Goal: Task Accomplishment & Management: Complete application form

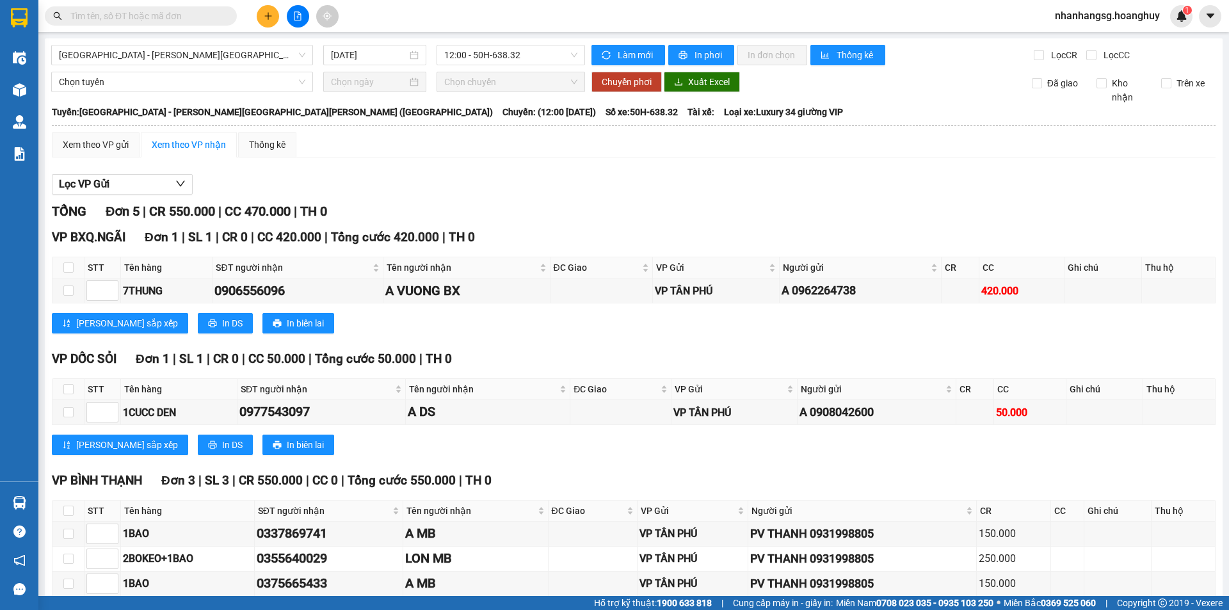
click at [206, 22] on input "text" at bounding box center [145, 16] width 151 height 14
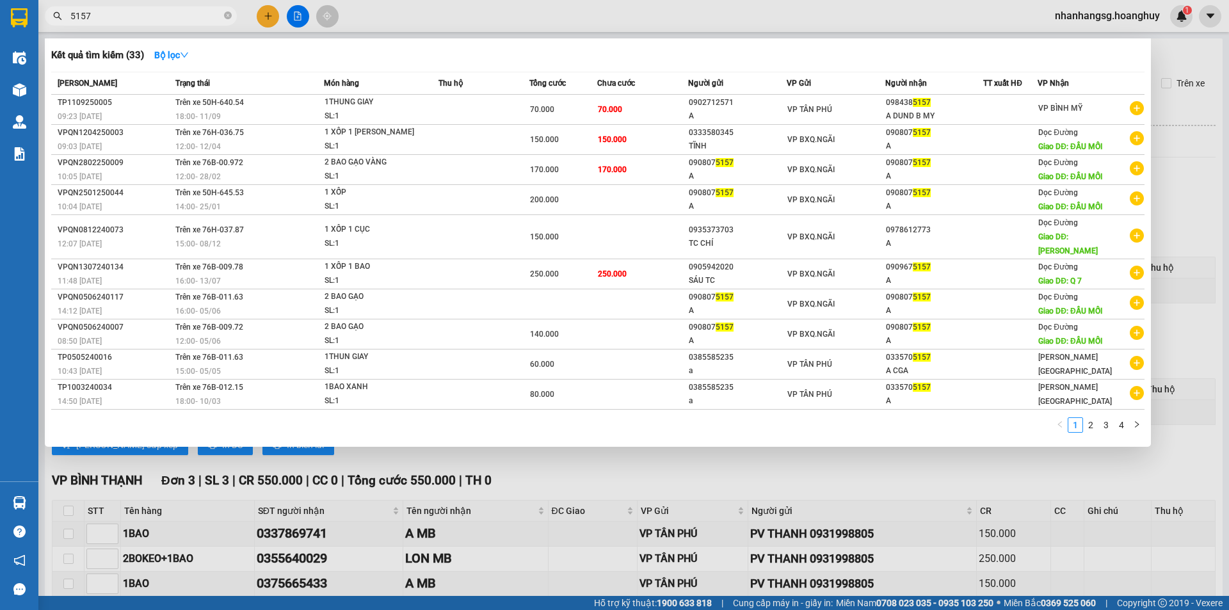
click at [120, 11] on input "5157" at bounding box center [145, 16] width 151 height 14
type input "960"
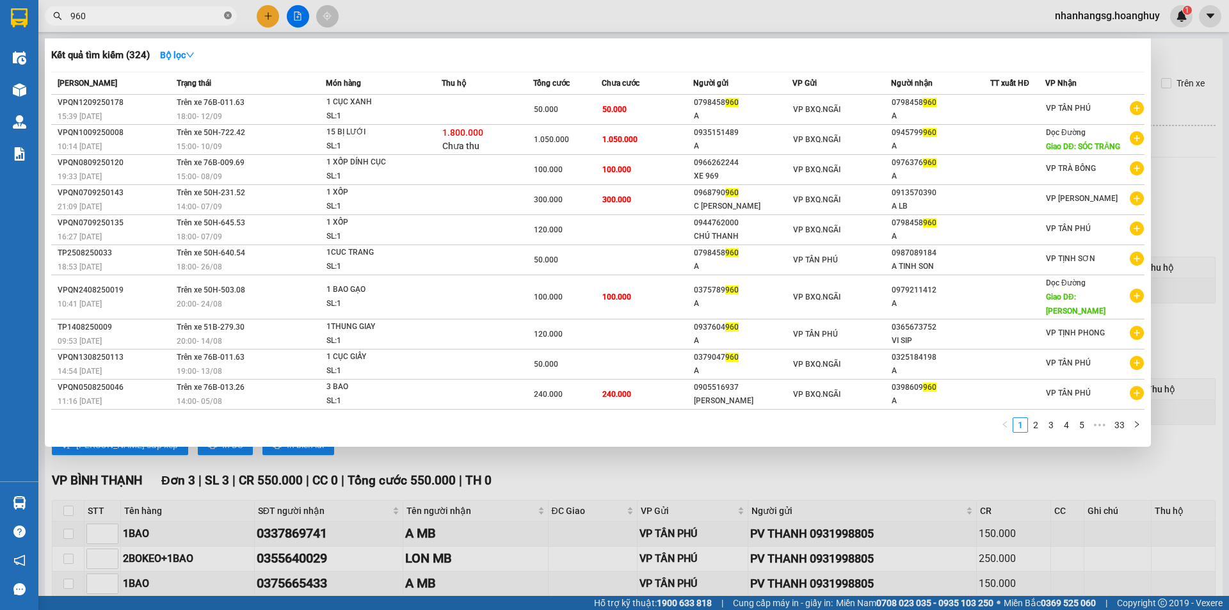
click at [230, 17] on icon "close-circle" at bounding box center [228, 16] width 8 height 8
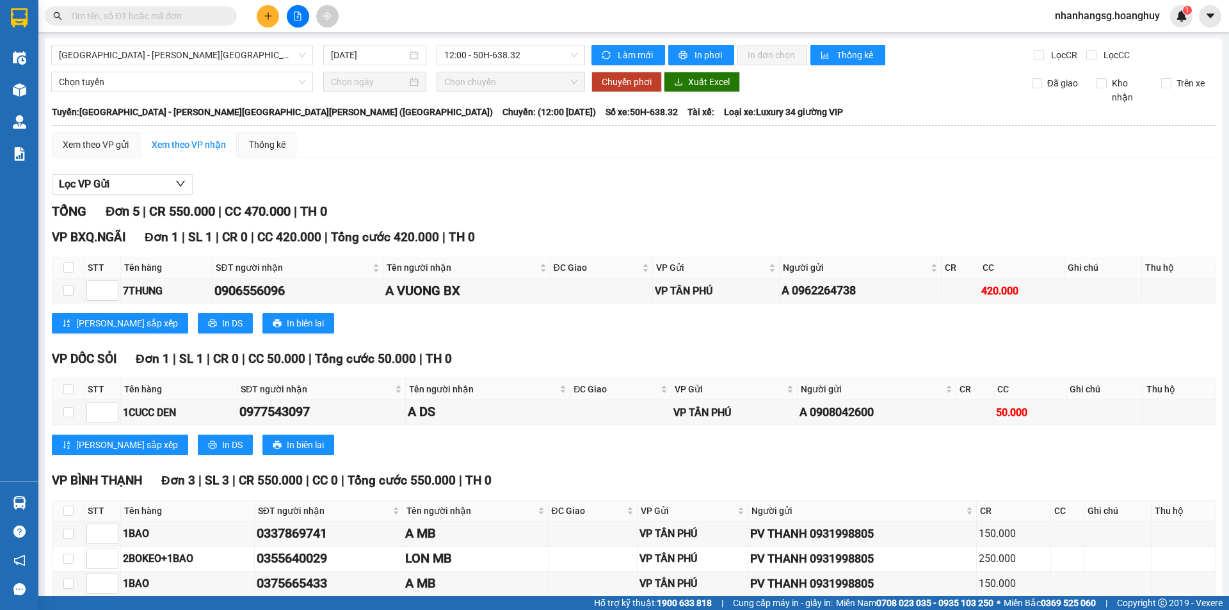
click at [197, 16] on input "text" at bounding box center [145, 16] width 151 height 14
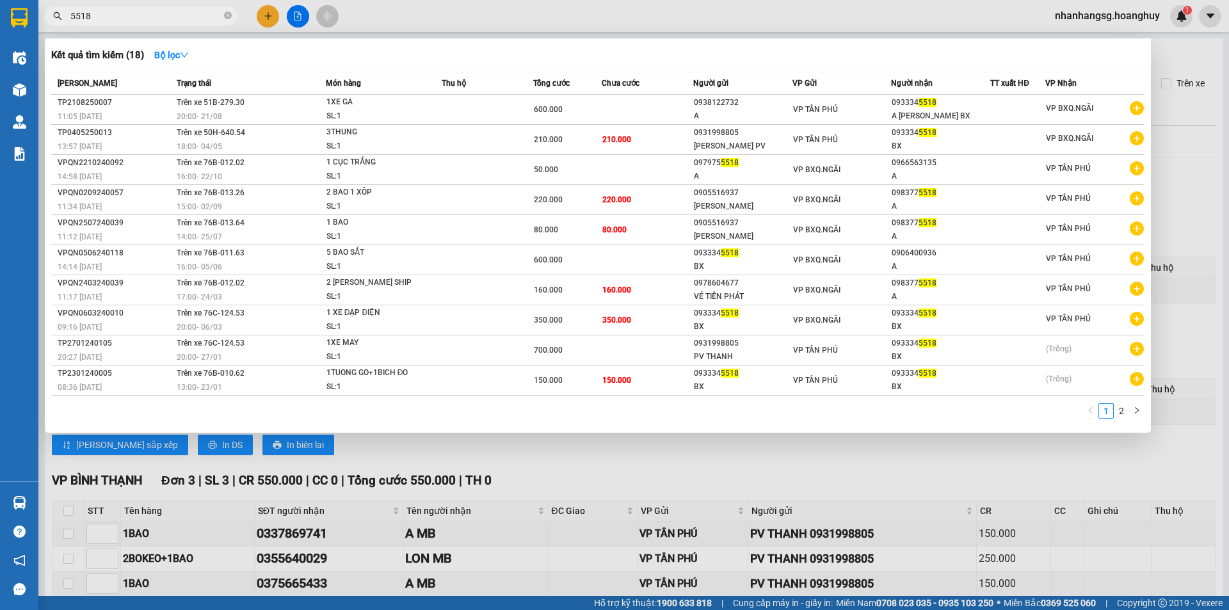
type input "5518"
click at [270, 12] on div at bounding box center [614, 305] width 1229 height 610
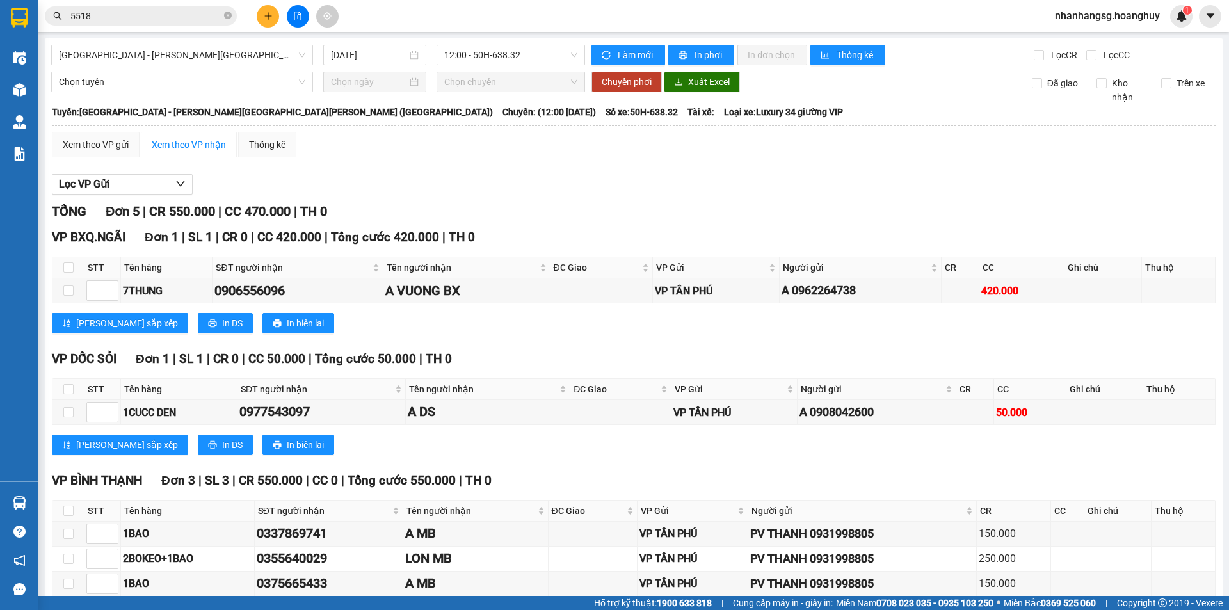
click at [270, 12] on icon "plus" at bounding box center [268, 16] width 9 height 9
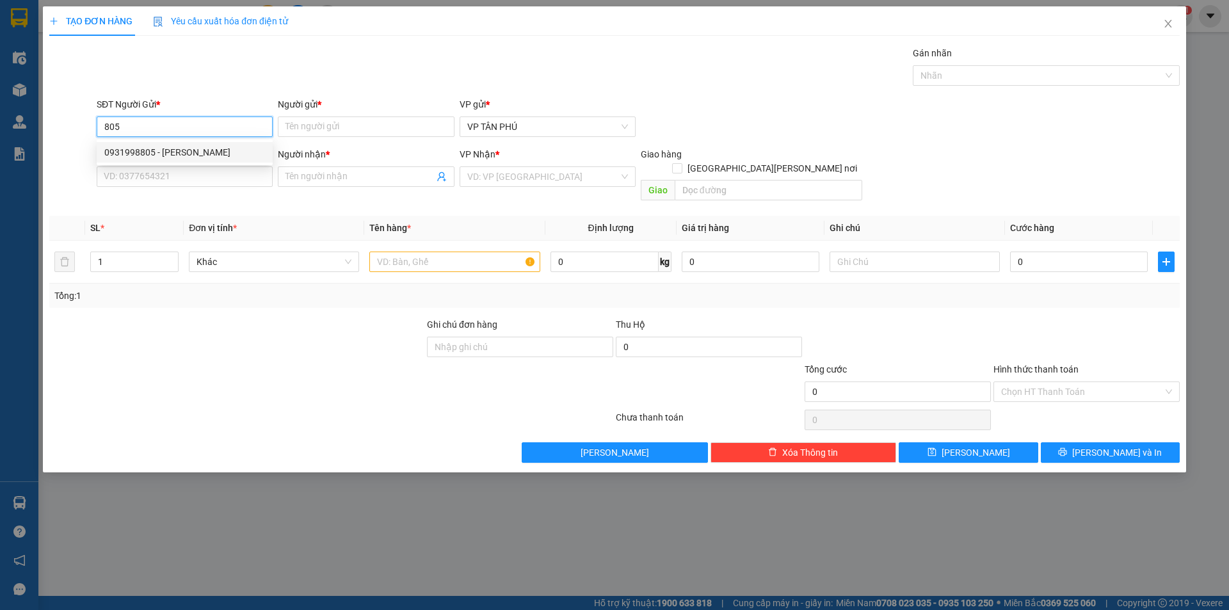
click at [167, 150] on div "0931998805 - [PERSON_NAME]" at bounding box center [184, 152] width 161 height 14
type input "0931998805"
type input "PV THANH"
type input "0905774567"
type input "PHU ĐONG LB"
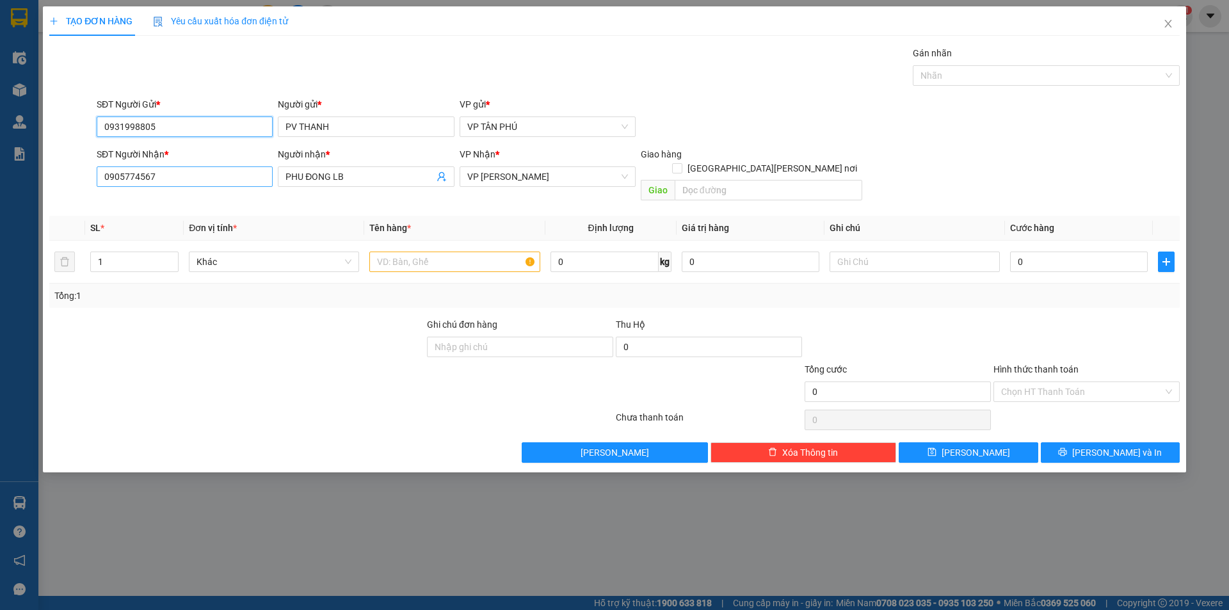
type input "0931998805"
click at [170, 170] on input "0905774567" at bounding box center [185, 176] width 176 height 20
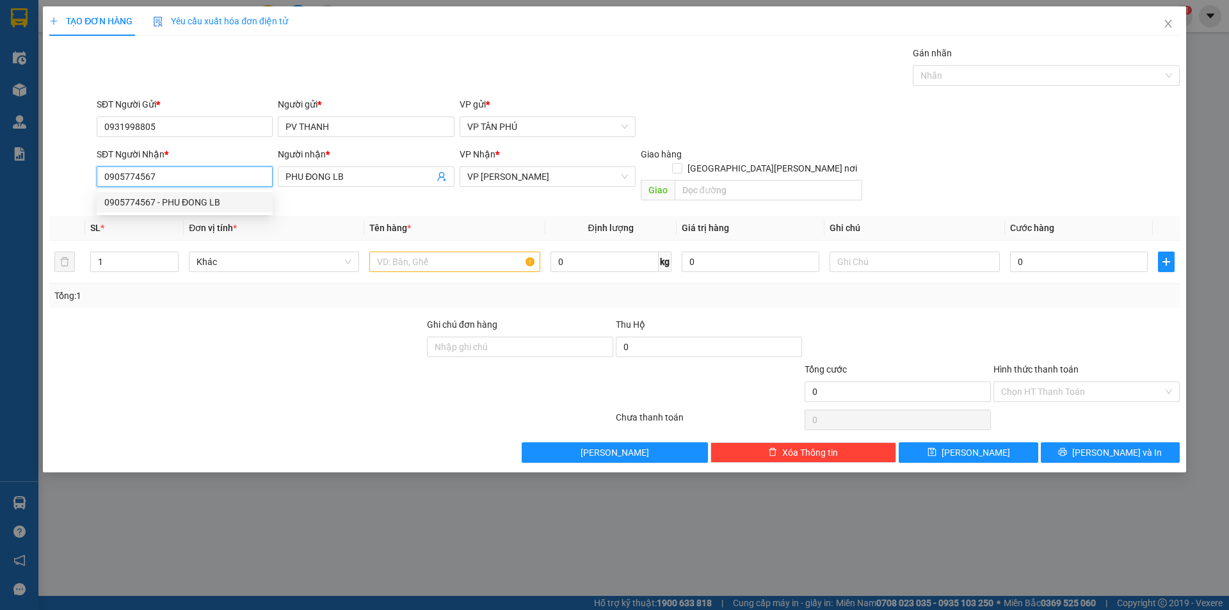
click at [170, 170] on input "0905774567" at bounding box center [185, 176] width 176 height 20
type input "2"
type input "1"
click at [244, 176] on input "2125" at bounding box center [185, 176] width 176 height 20
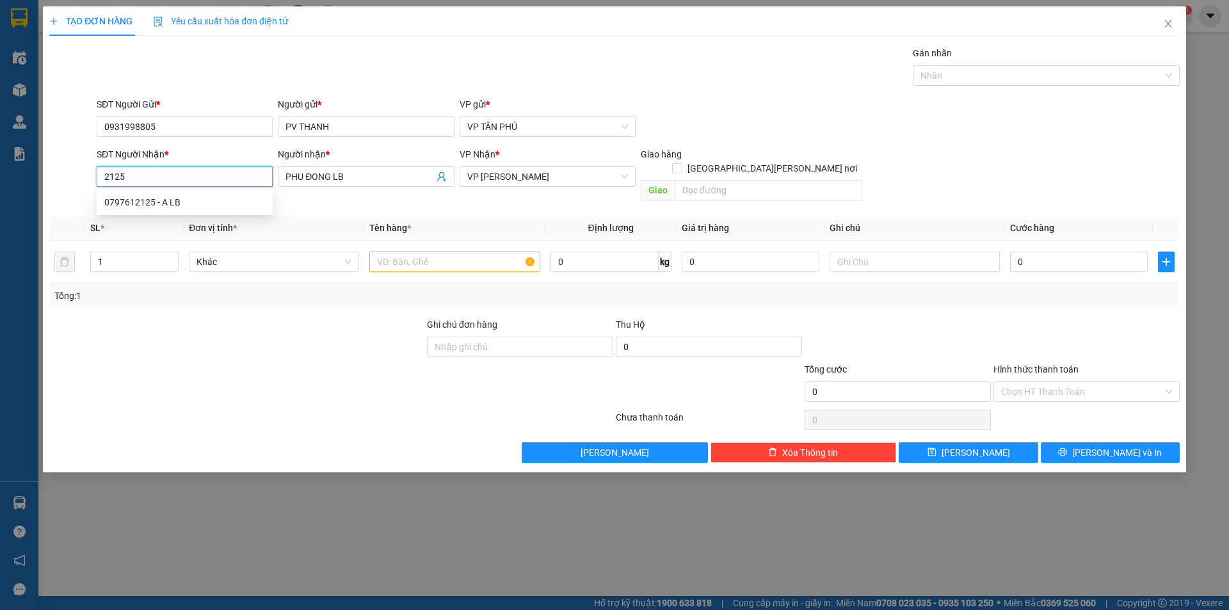
click at [244, 176] on input "2125" at bounding box center [185, 176] width 176 height 20
type input "2125"
click at [331, 176] on input "PHU ĐONG LB" at bounding box center [359, 177] width 148 height 14
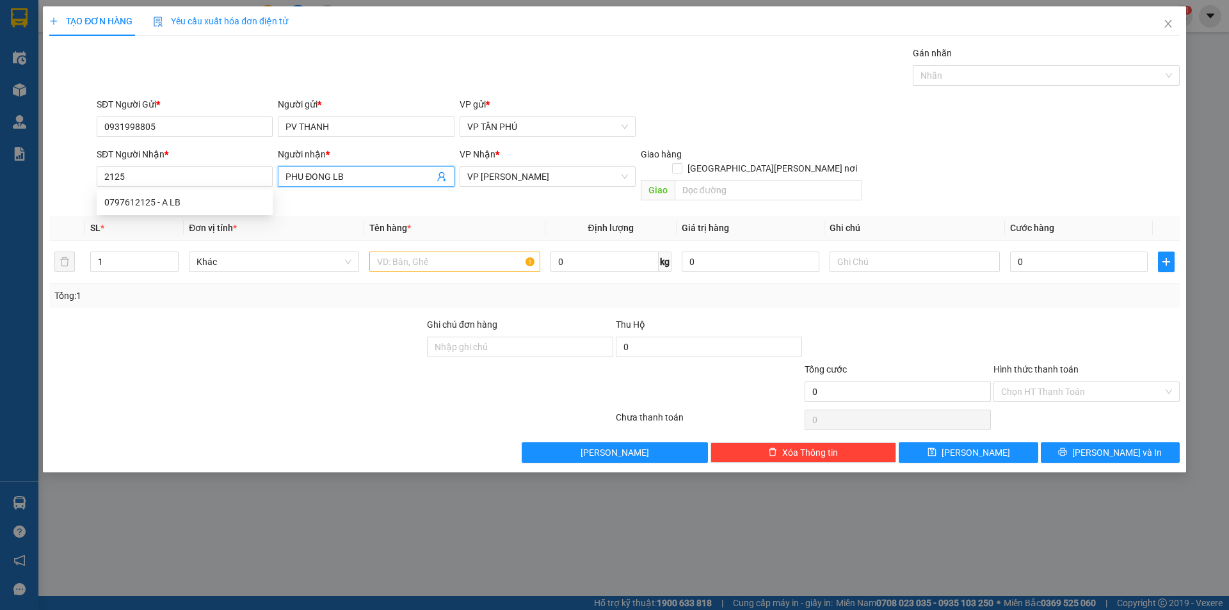
click at [331, 176] on input "PHU ĐONG LB" at bounding box center [359, 177] width 148 height 14
click at [332, 176] on input "PHU ĐONG LB" at bounding box center [359, 177] width 148 height 14
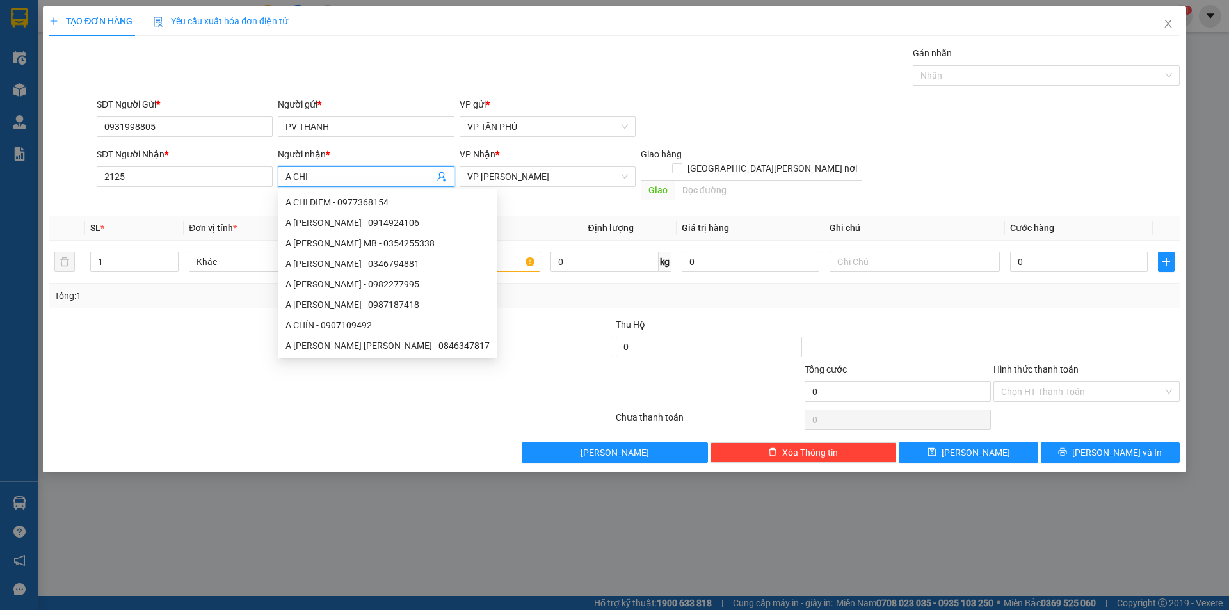
click at [354, 168] on span "A CHI" at bounding box center [366, 176] width 176 height 20
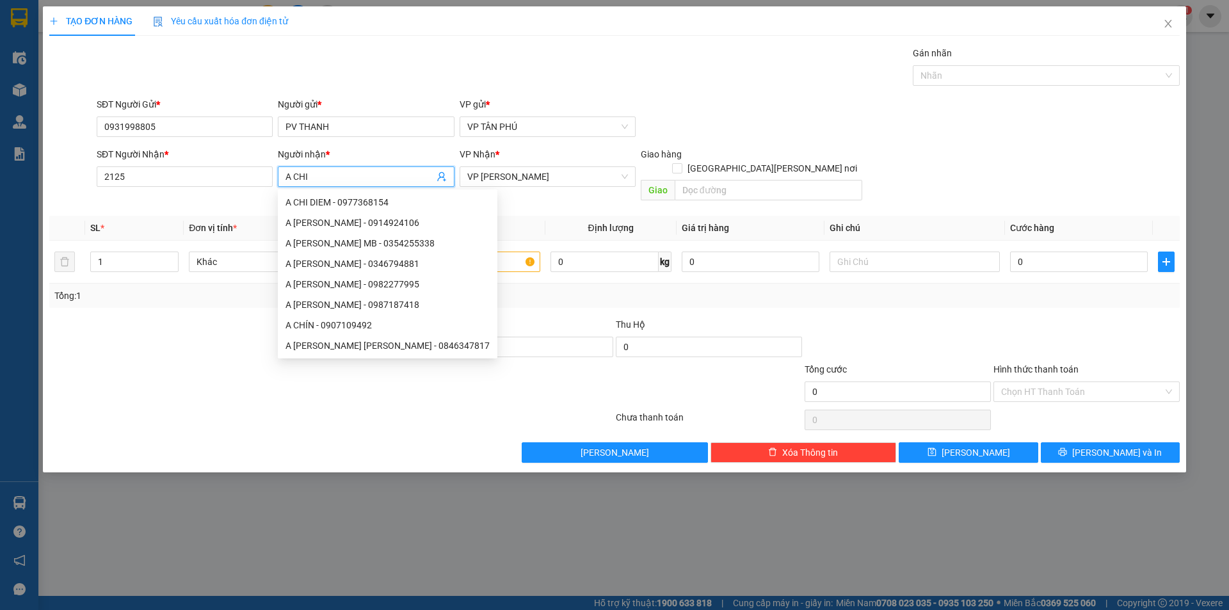
click at [355, 168] on span "A CHI" at bounding box center [366, 176] width 176 height 20
click at [327, 179] on input "A CHI" at bounding box center [359, 177] width 148 height 14
type input "CHI"
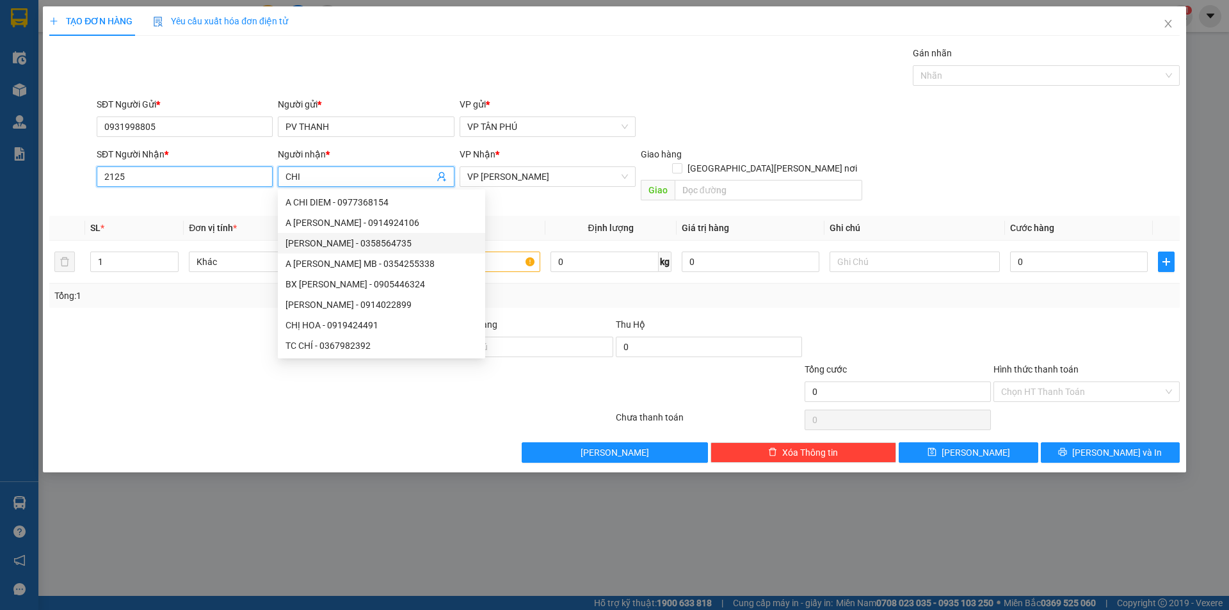
click at [239, 169] on input "2125" at bounding box center [185, 176] width 176 height 20
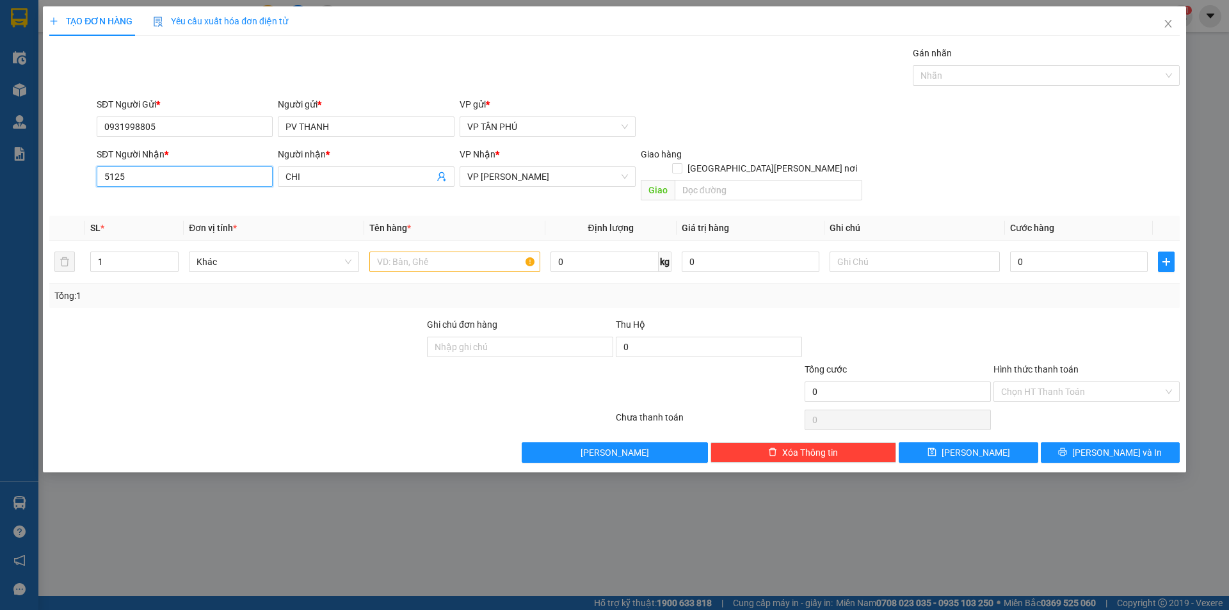
click at [227, 180] on input "5125" at bounding box center [185, 176] width 176 height 20
click at [191, 183] on input "1525" at bounding box center [185, 176] width 176 height 20
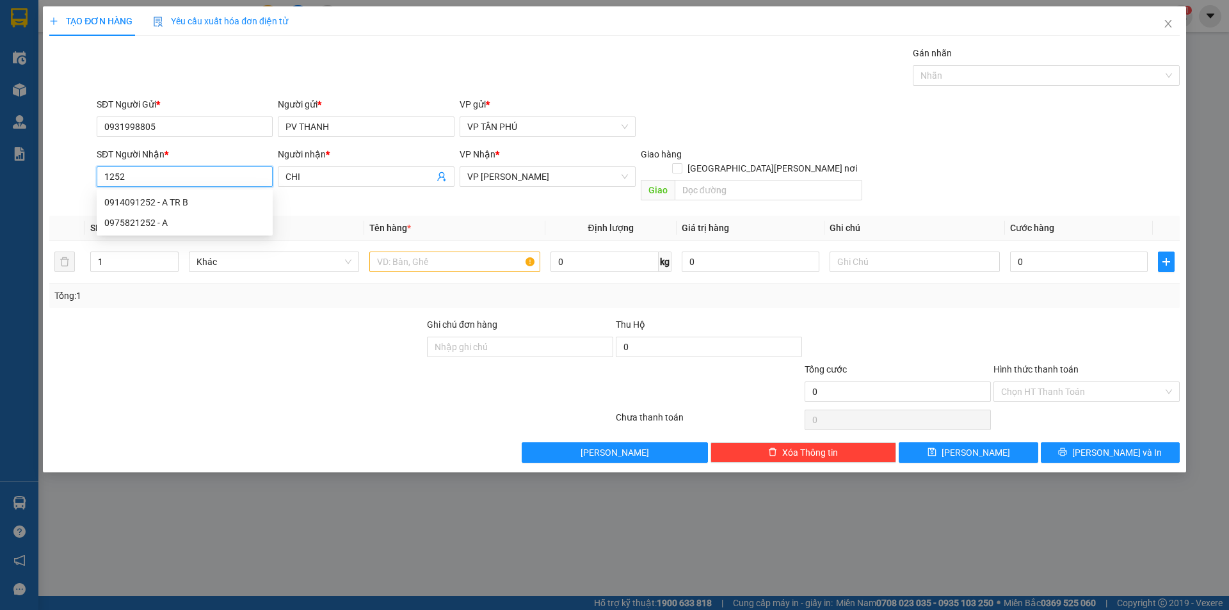
click at [191, 177] on input "1252" at bounding box center [185, 176] width 176 height 20
type input "5"
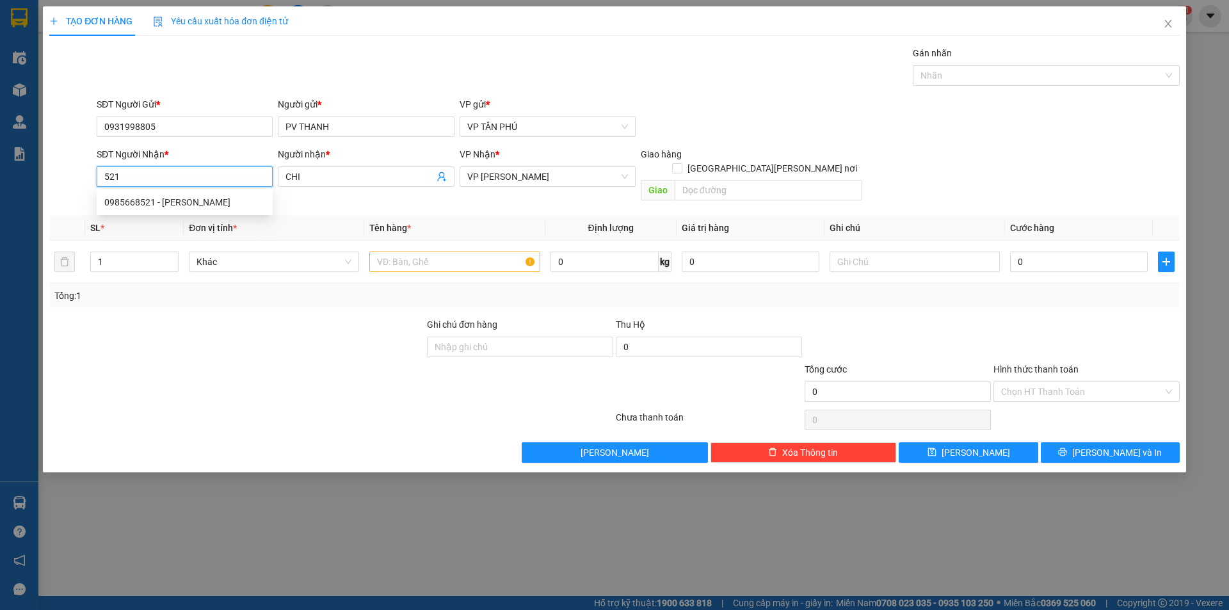
type input "5212"
click at [191, 177] on input "5212" at bounding box center [185, 176] width 176 height 20
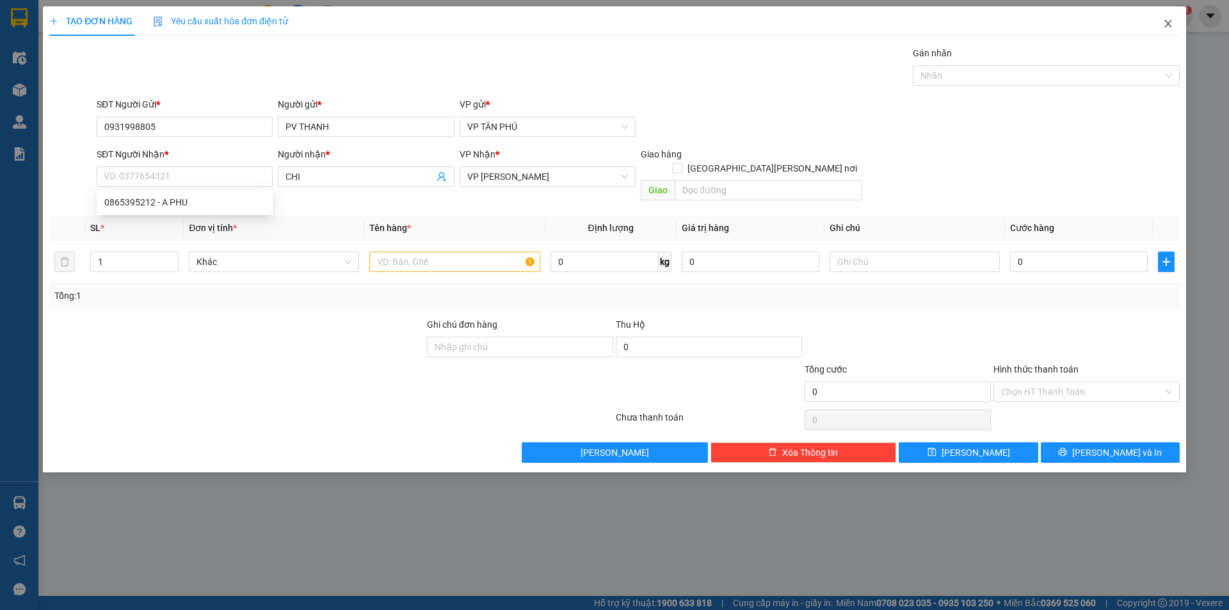
click at [1165, 24] on icon "close" at bounding box center [1168, 24] width 10 height 10
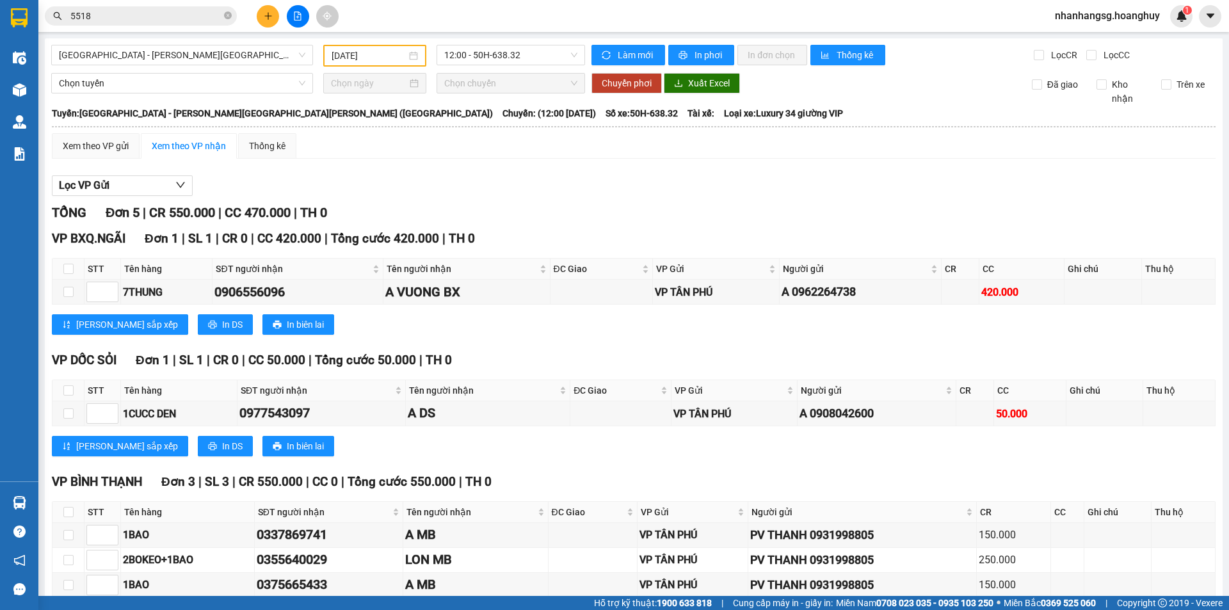
click at [180, 16] on input "5518" at bounding box center [145, 16] width 151 height 14
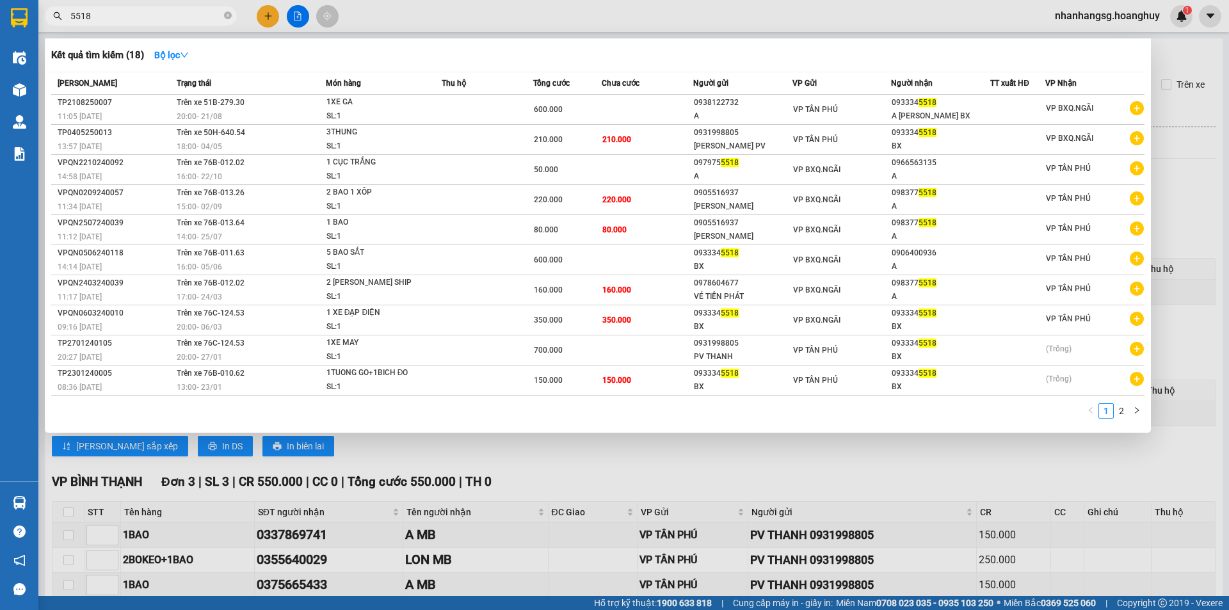
click at [180, 15] on input "5518" at bounding box center [145, 16] width 151 height 14
type input "5121"
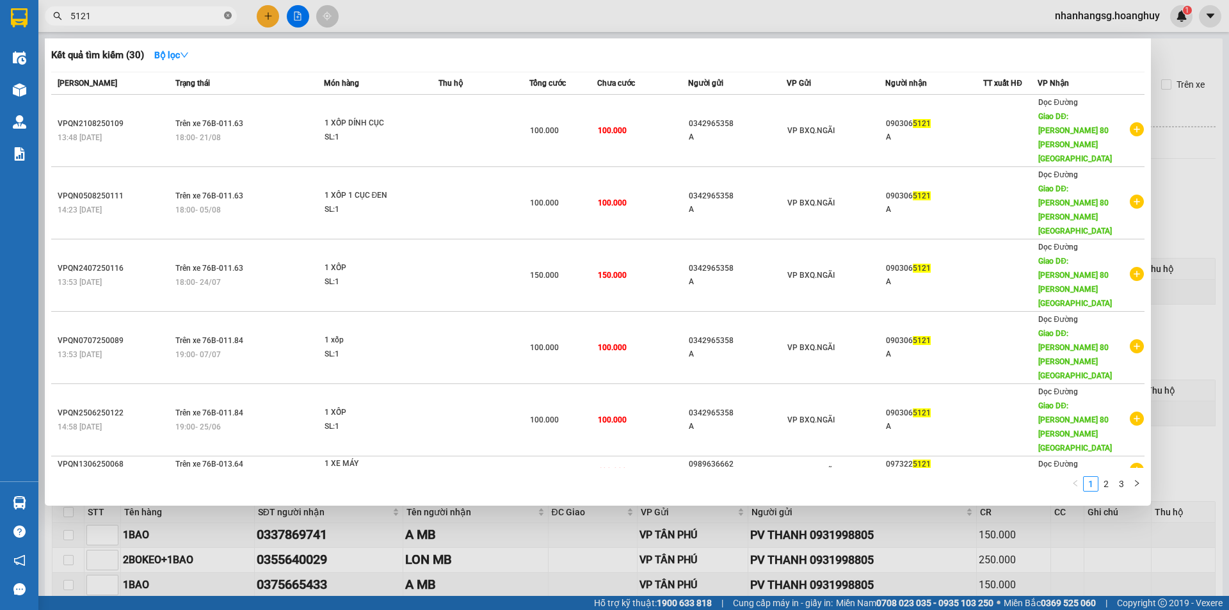
click at [225, 16] on icon "close-circle" at bounding box center [228, 16] width 8 height 8
click at [225, 16] on span at bounding box center [228, 16] width 8 height 14
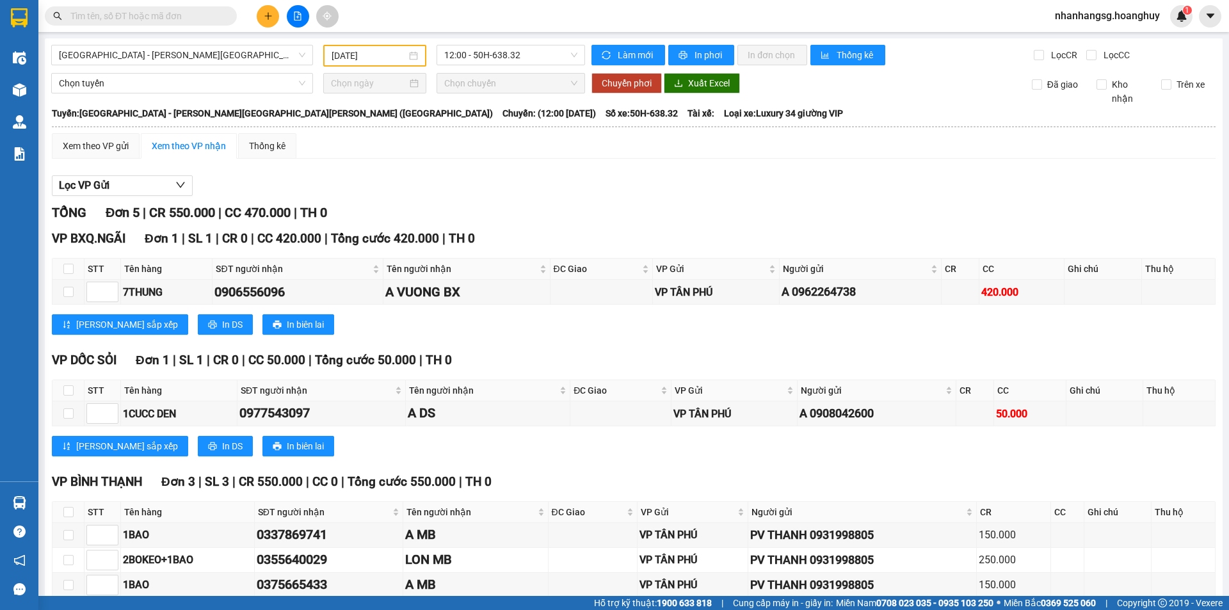
click at [225, 16] on span at bounding box center [228, 16] width 8 height 14
click at [195, 19] on input "text" at bounding box center [145, 16] width 151 height 14
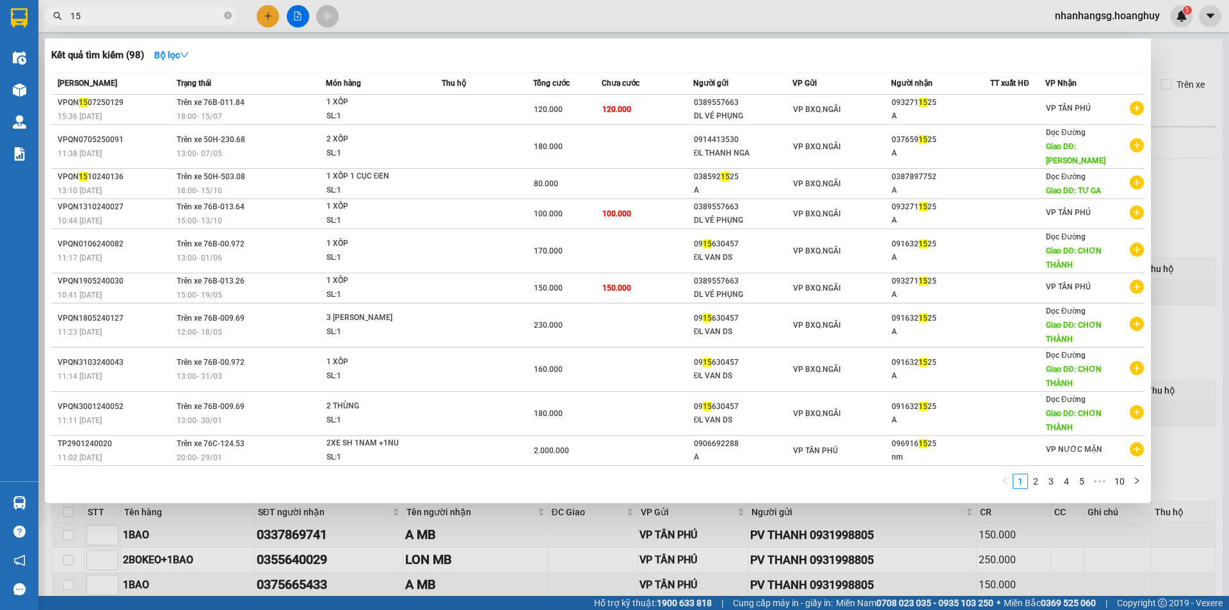
type input "1"
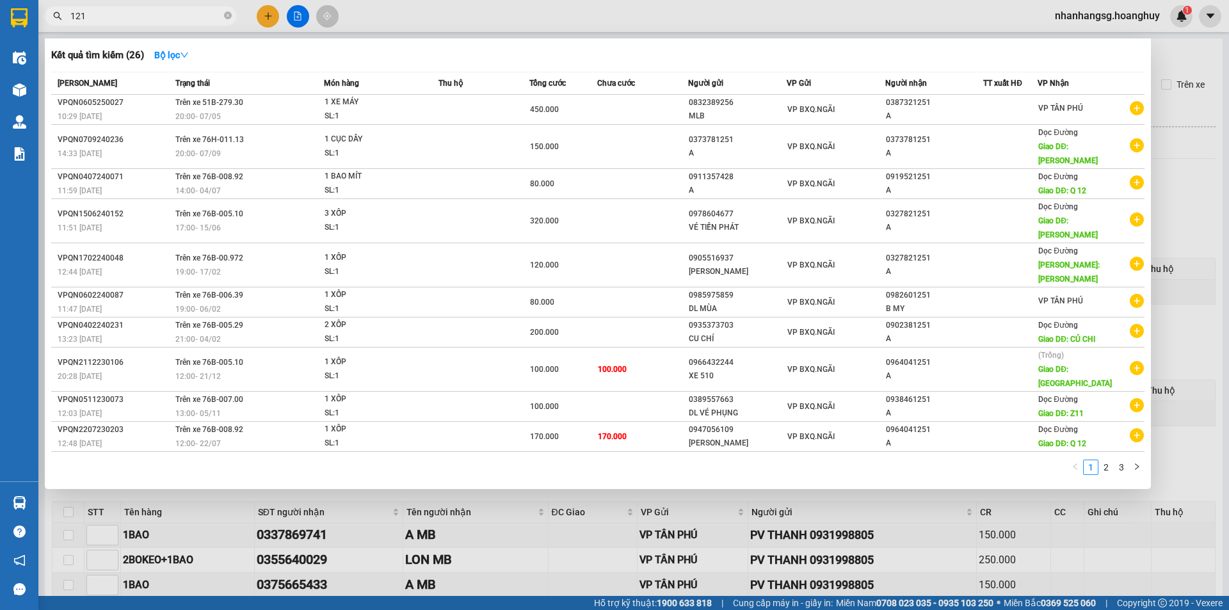
type input "1215"
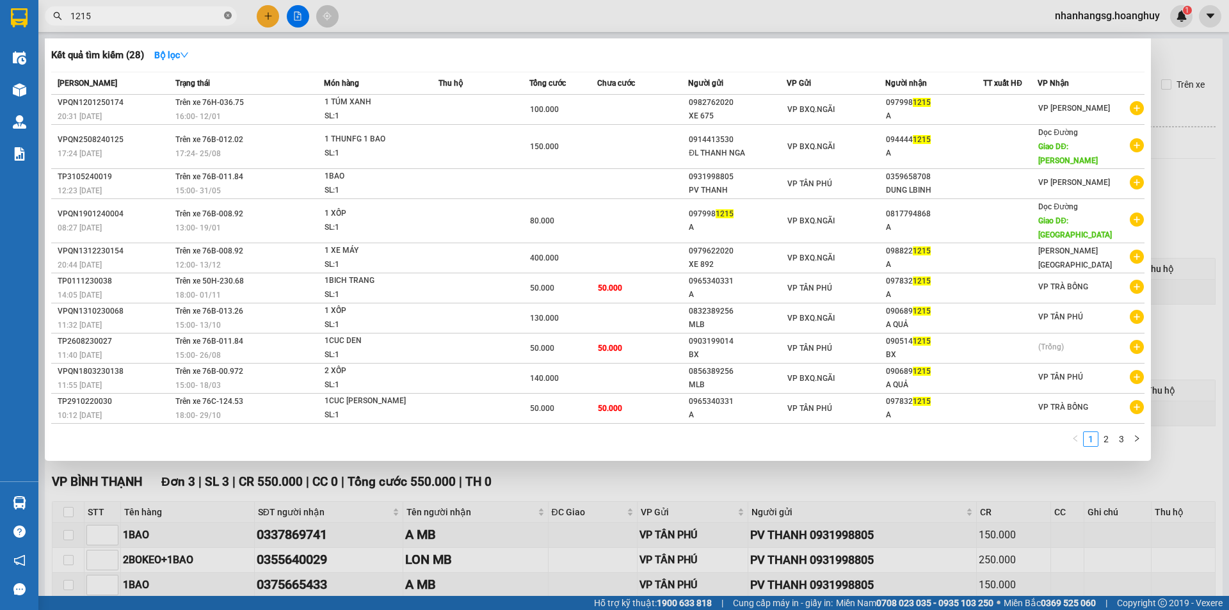
click at [228, 12] on icon "close-circle" at bounding box center [228, 16] width 8 height 8
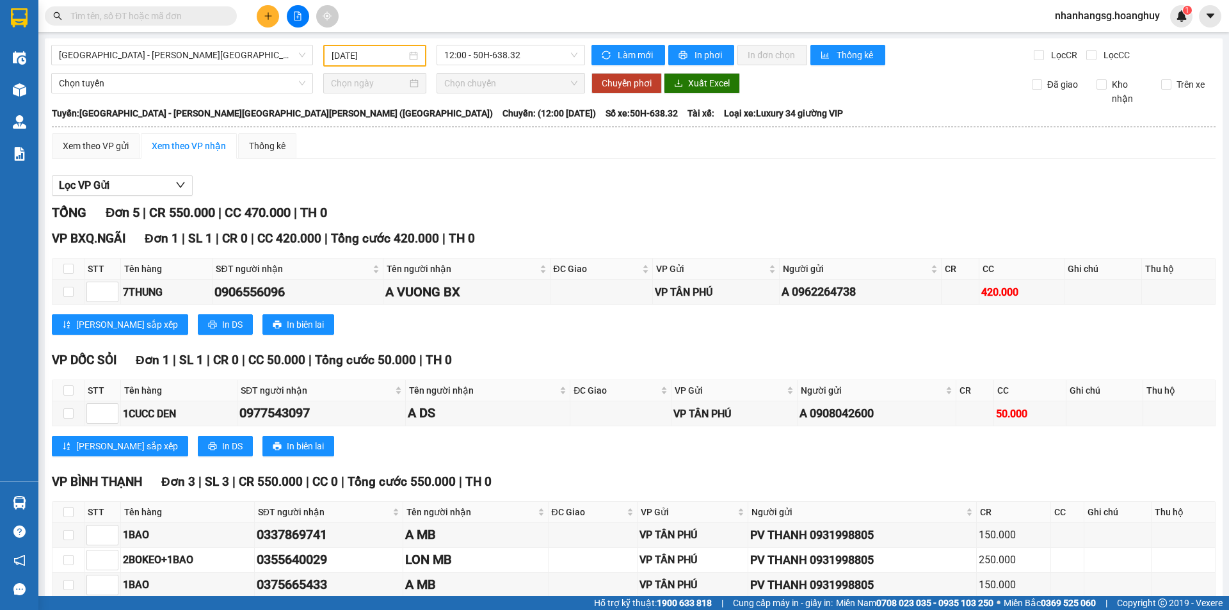
click at [201, 21] on input "text" at bounding box center [145, 16] width 151 height 14
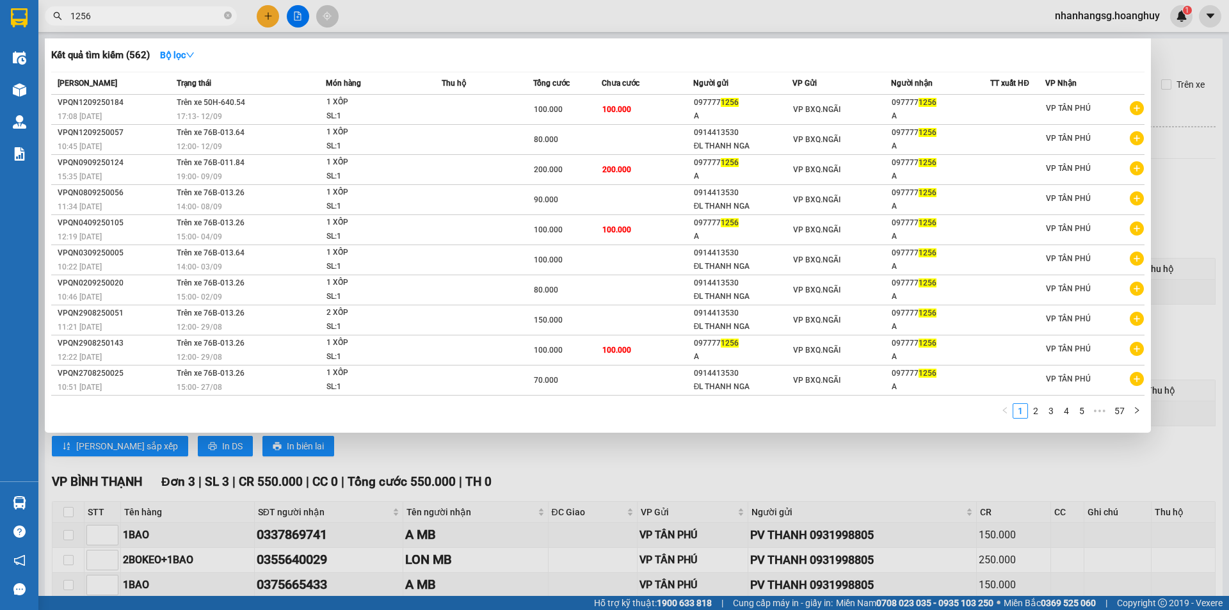
type input "1256"
click at [275, 17] on div at bounding box center [614, 305] width 1229 height 610
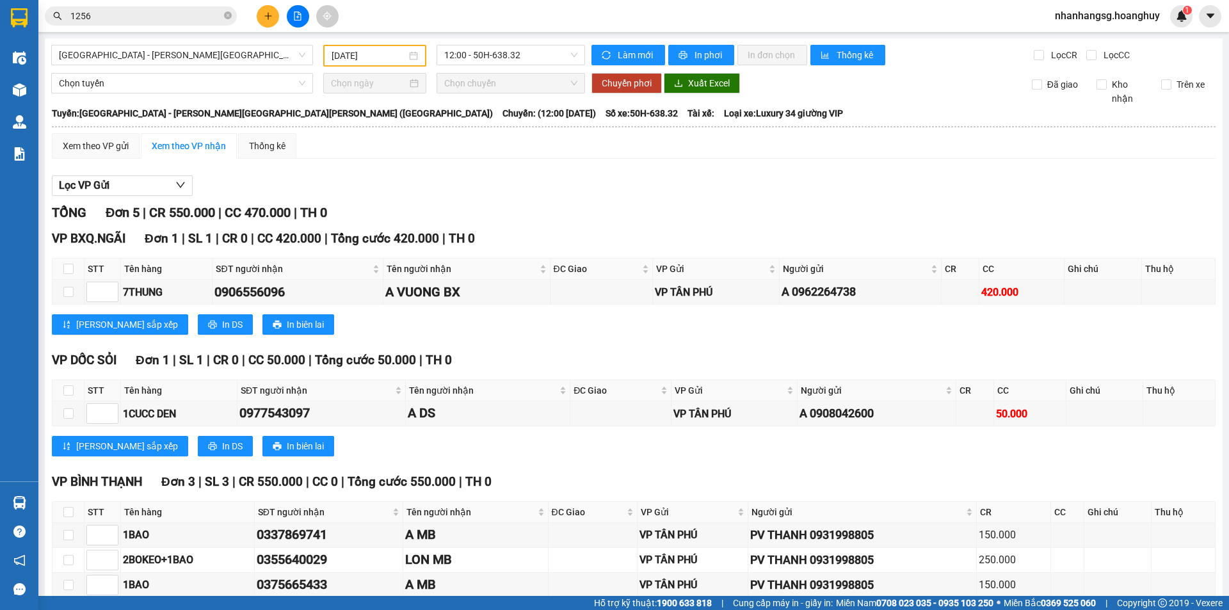
click at [275, 17] on button at bounding box center [268, 16] width 22 height 22
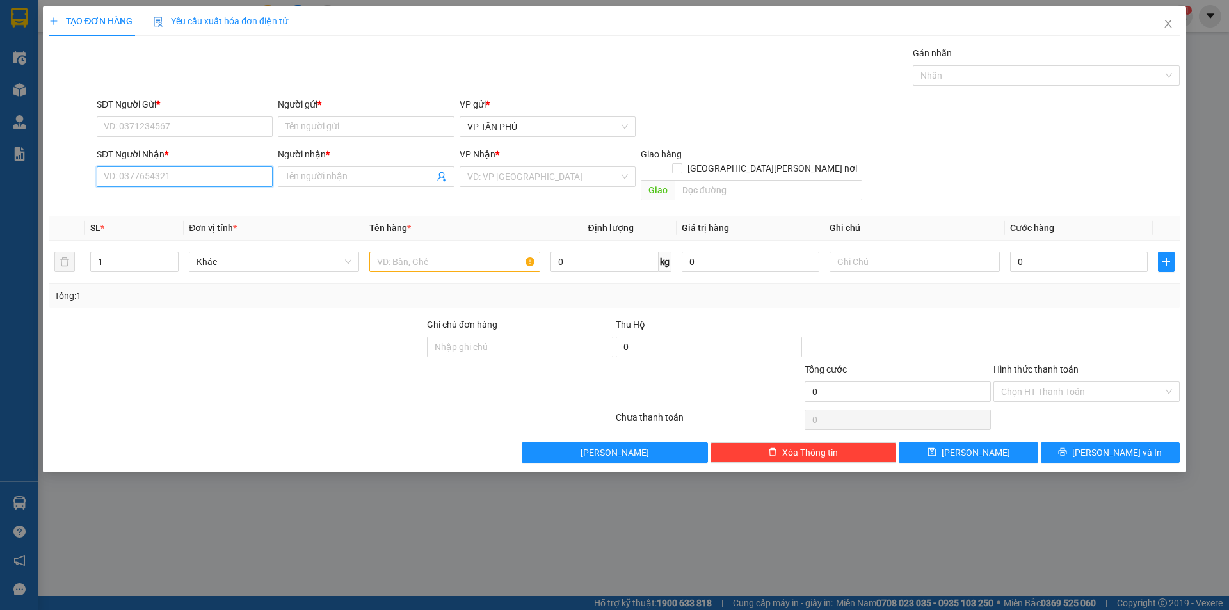
click at [174, 172] on input "SĐT Người Nhận *" at bounding box center [185, 176] width 176 height 20
click at [174, 202] on div "0978160638 - LB VAN" at bounding box center [184, 202] width 161 height 14
type input "0978160638"
type input "LB VAN"
type input "0978160638"
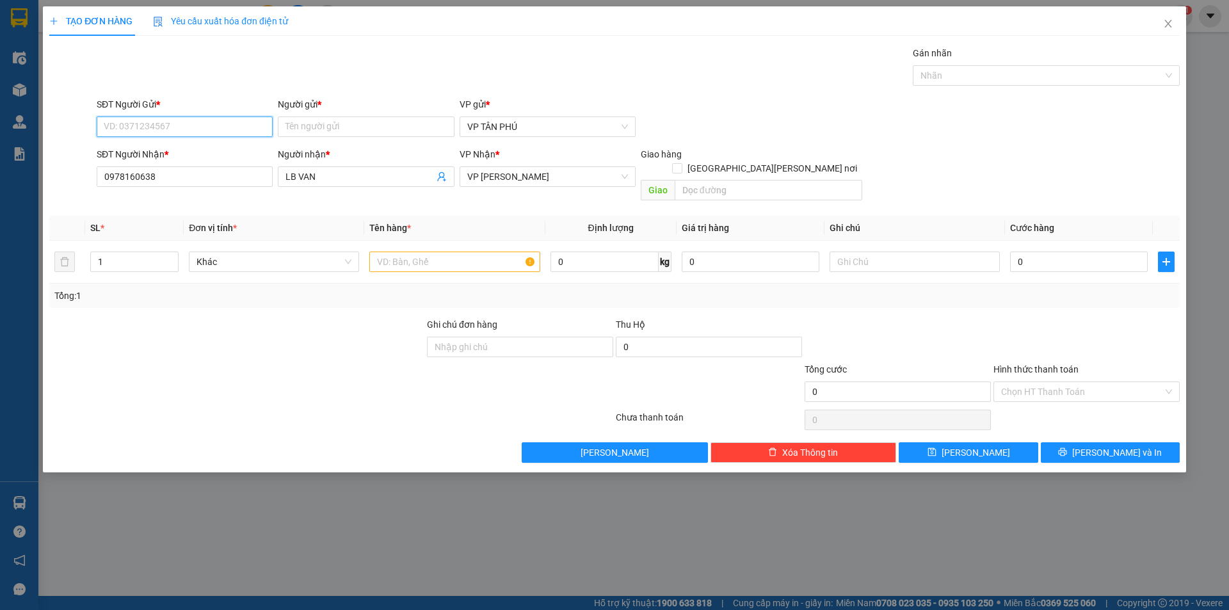
click at [168, 130] on input "SĐT Người Gửi *" at bounding box center [185, 126] width 176 height 20
click at [171, 149] on div "0931998805 - [PERSON_NAME]" at bounding box center [184, 152] width 161 height 14
type input "0931998805"
type input "PV THANH"
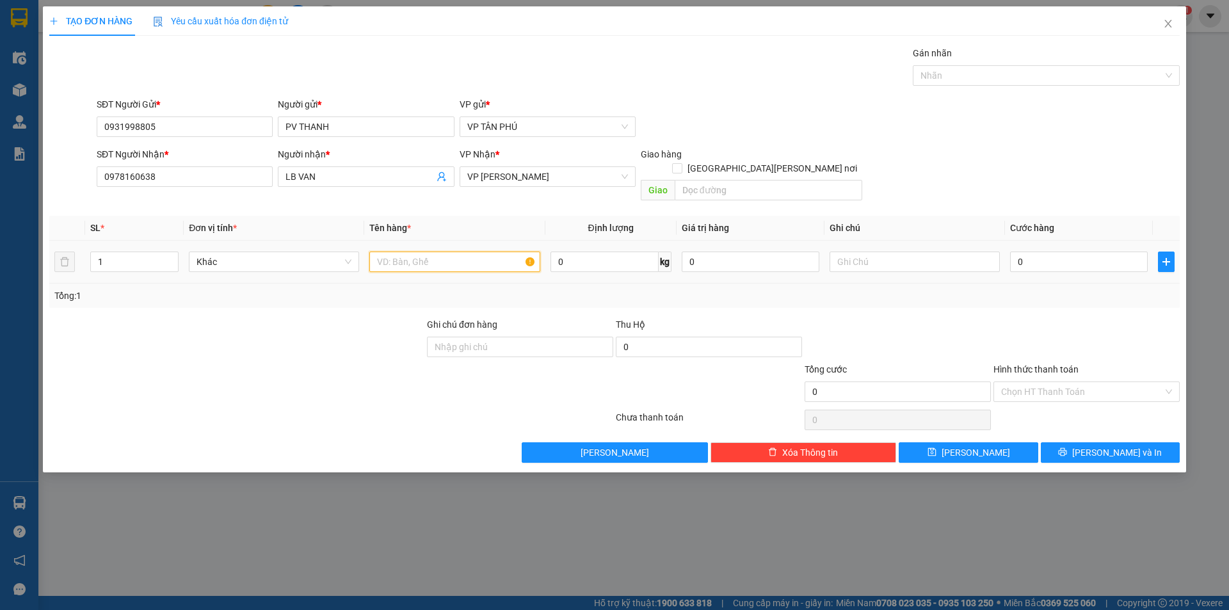
click at [415, 253] on input "text" at bounding box center [454, 262] width 170 height 20
type input "2CUC DEN"
click at [1048, 253] on input "0" at bounding box center [1079, 262] width 138 height 20
type input "1"
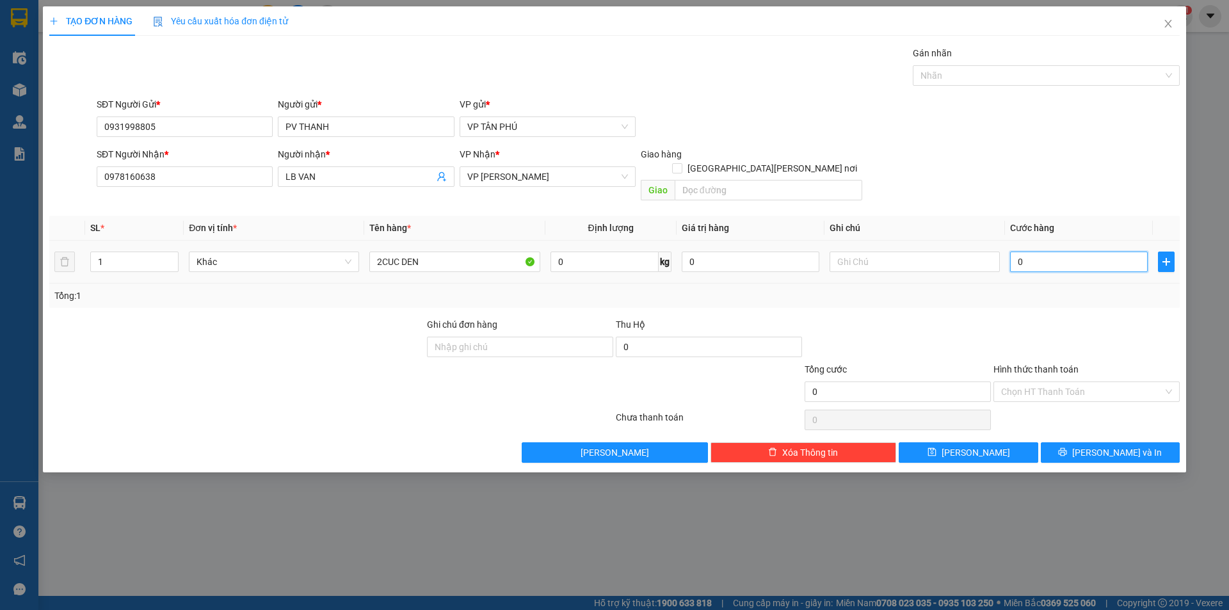
type input "1"
type input "16"
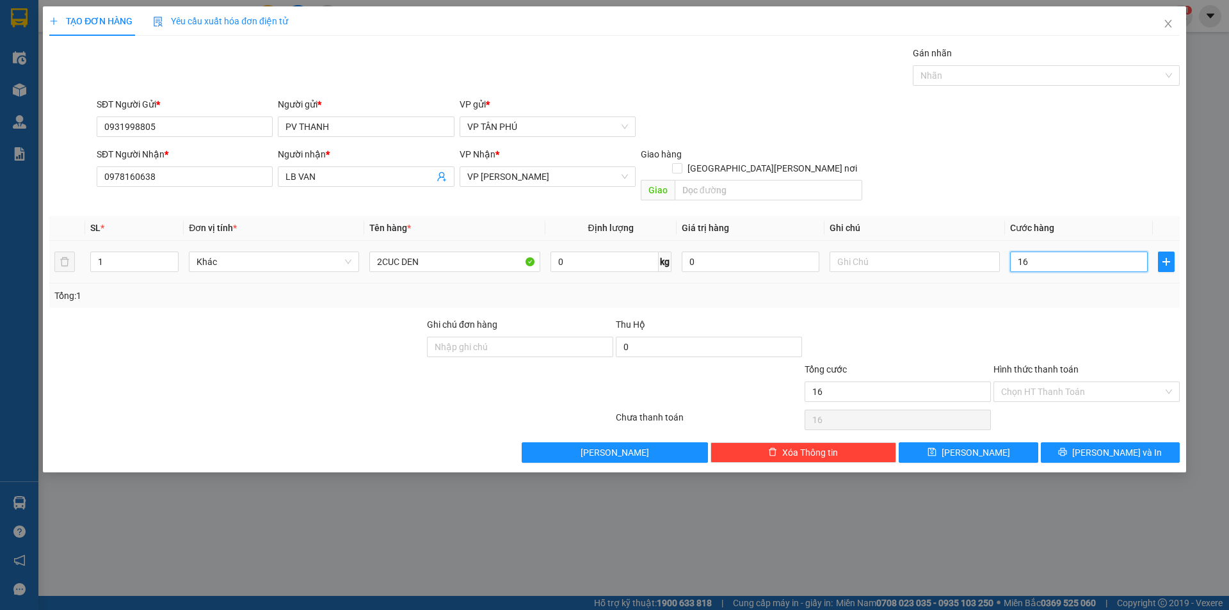
type input "160"
click at [1078, 442] on button "[PERSON_NAME] và In" at bounding box center [1110, 452] width 139 height 20
type input "160.000"
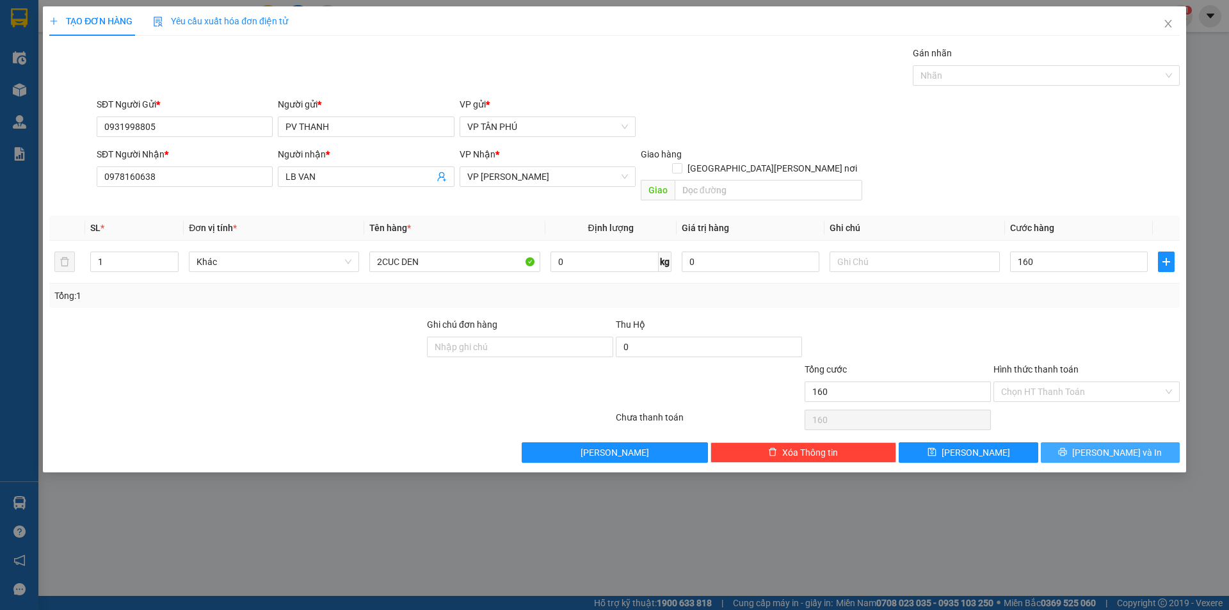
type input "160.000"
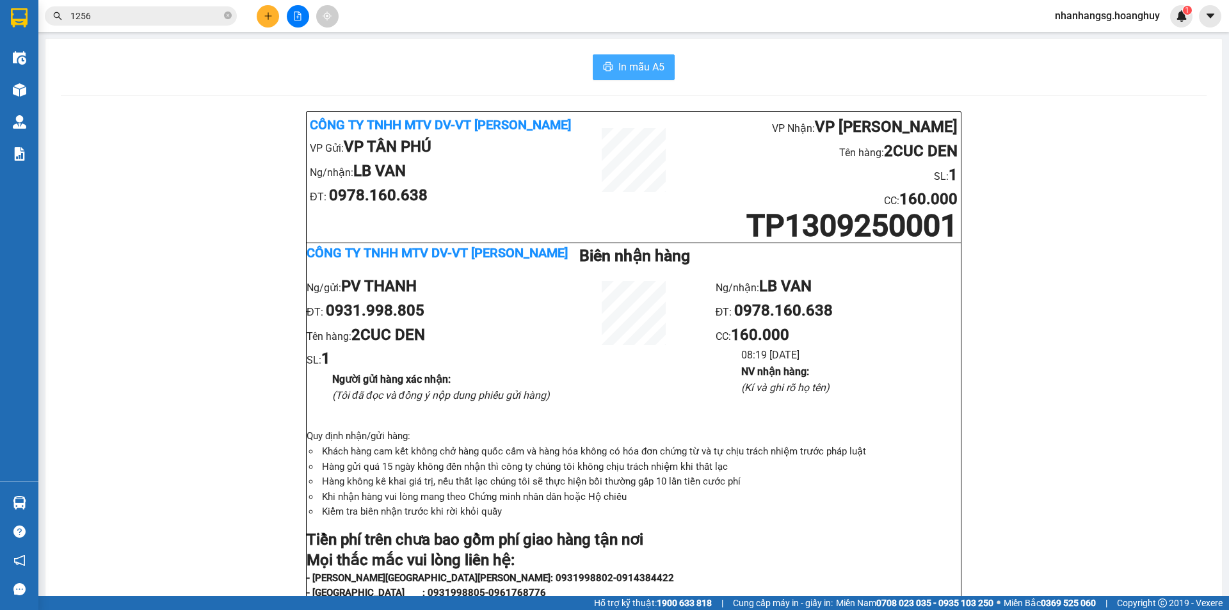
click at [625, 69] on span "In mẫu A5" at bounding box center [641, 67] width 46 height 16
click at [266, 14] on icon "plus" at bounding box center [268, 16] width 9 height 9
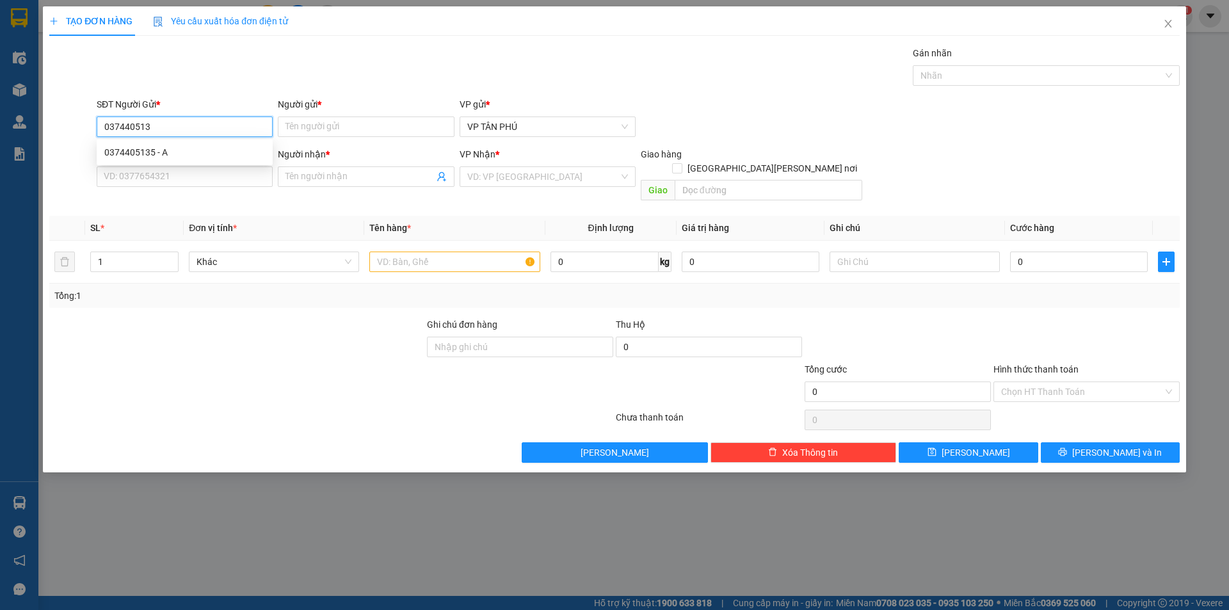
type input "0374405135"
click at [167, 146] on div "0374405135 - A" at bounding box center [184, 152] width 161 height 14
type input "A"
type input "0987660916"
type input "A [PERSON_NAME]"
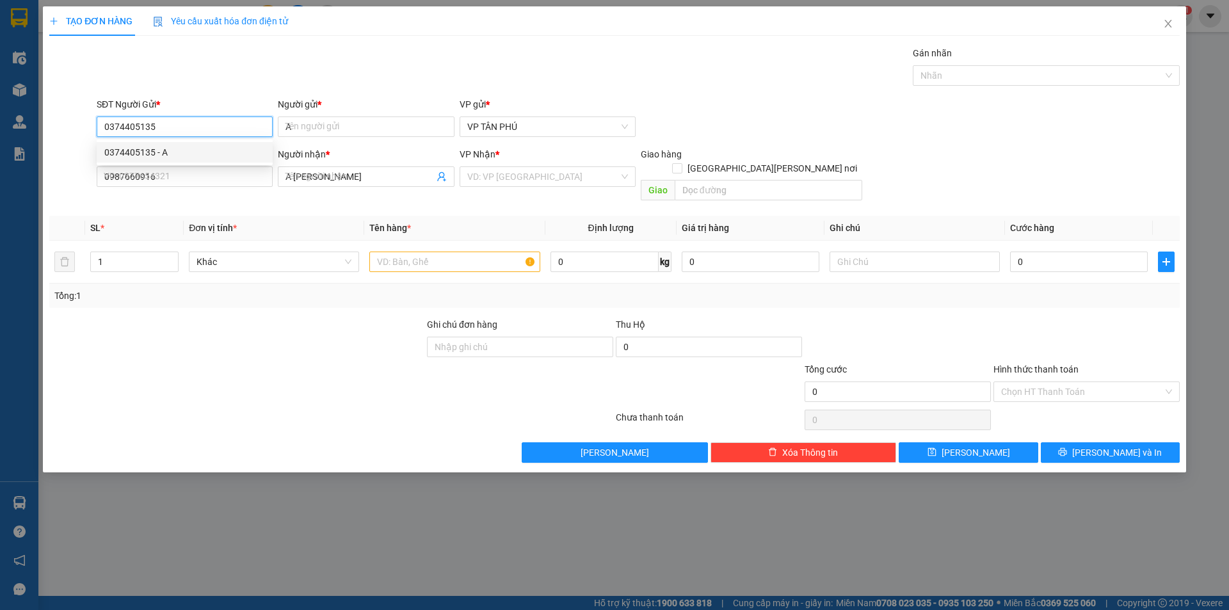
click at [167, 146] on div "0374405135 - A" at bounding box center [184, 152] width 161 height 14
type input "0374405135"
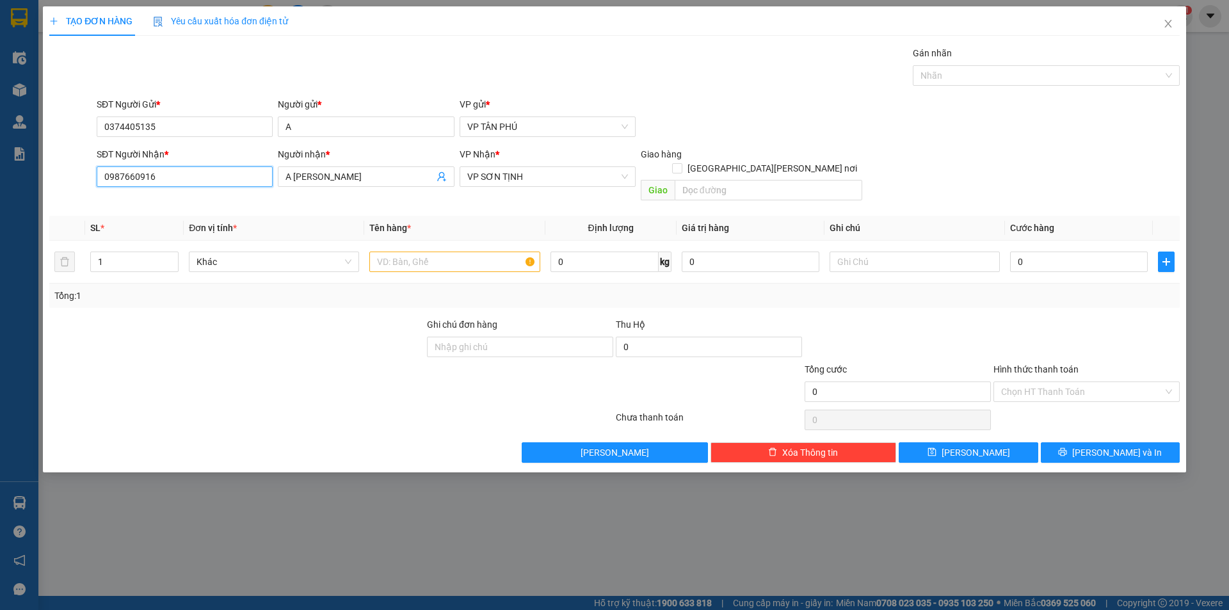
click at [177, 173] on input "0987660916" at bounding box center [185, 176] width 176 height 20
type input "0354517244"
click at [349, 179] on input "A [PERSON_NAME]" at bounding box center [359, 177] width 148 height 14
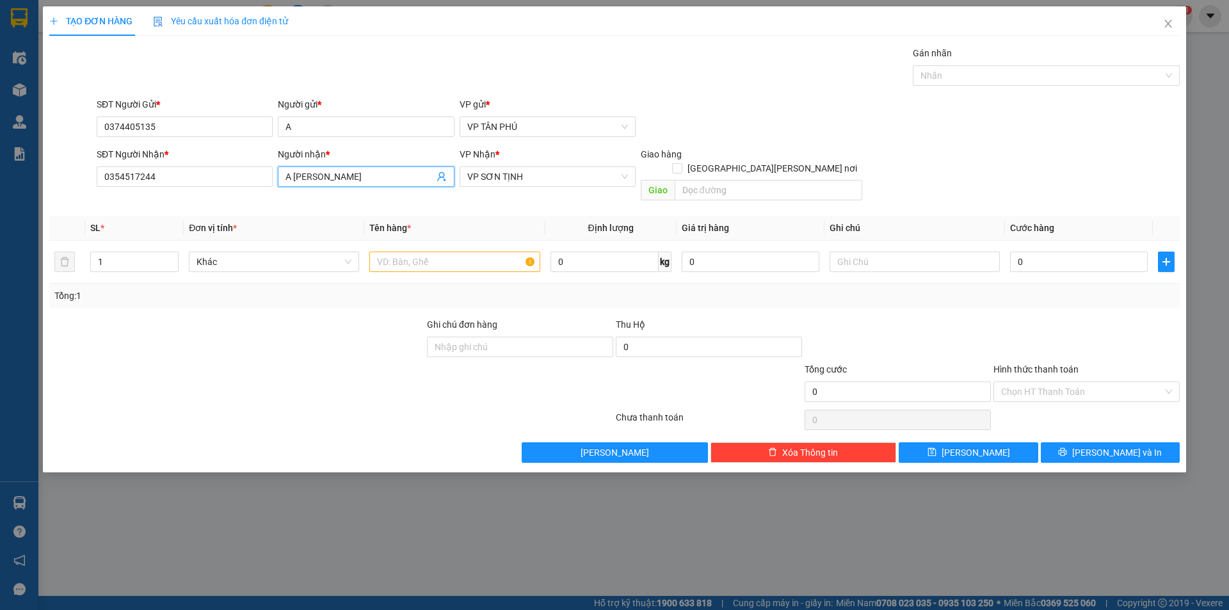
click at [349, 179] on input "A [PERSON_NAME]" at bounding box center [359, 177] width 148 height 14
click at [350, 179] on input "A [PERSON_NAME]" at bounding box center [359, 177] width 148 height 14
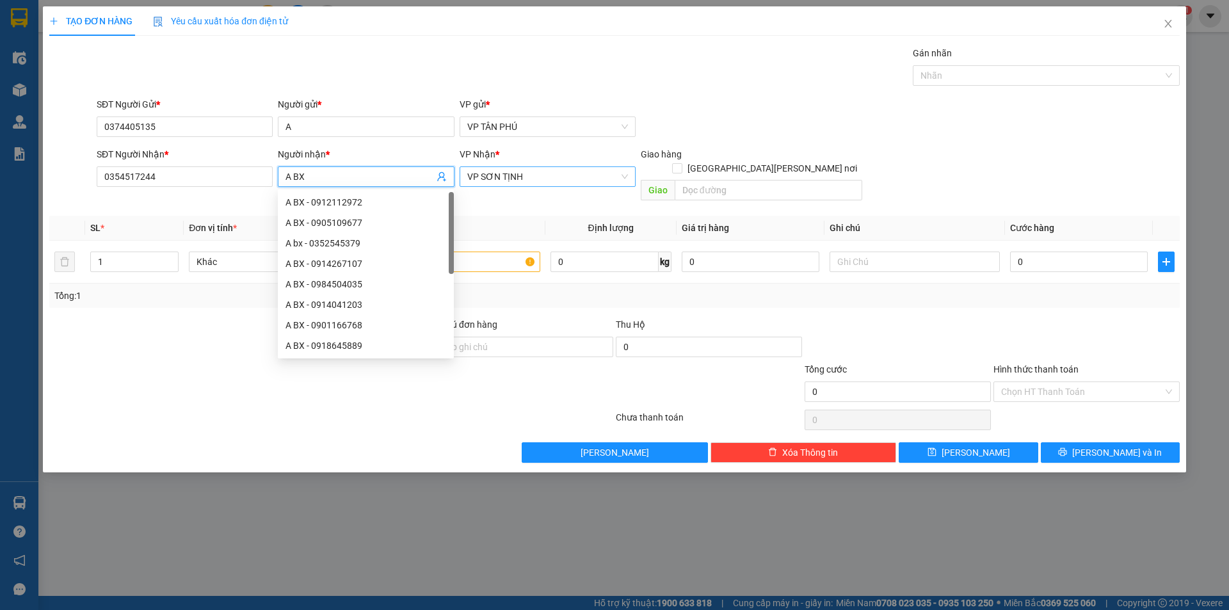
click at [492, 178] on span "VP SƠN TỊNH" at bounding box center [547, 176] width 161 height 19
type input "A BX"
click at [492, 178] on span "VP SƠN TỊNH" at bounding box center [547, 176] width 161 height 19
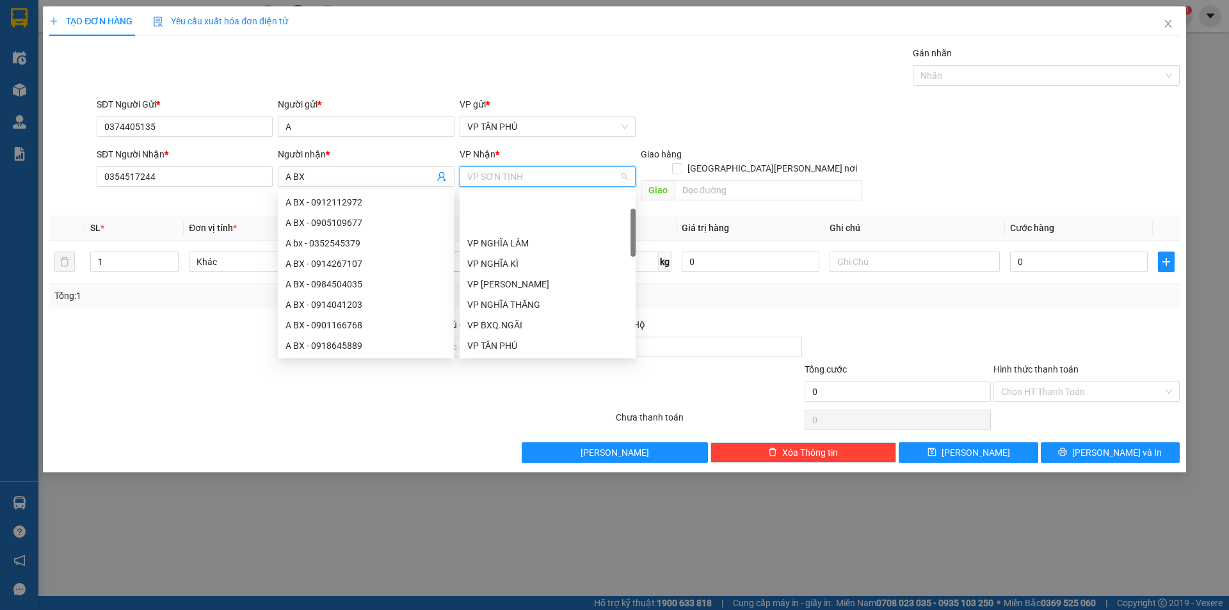
click at [492, 178] on span "VP SƠN TỊNH" at bounding box center [547, 176] width 161 height 19
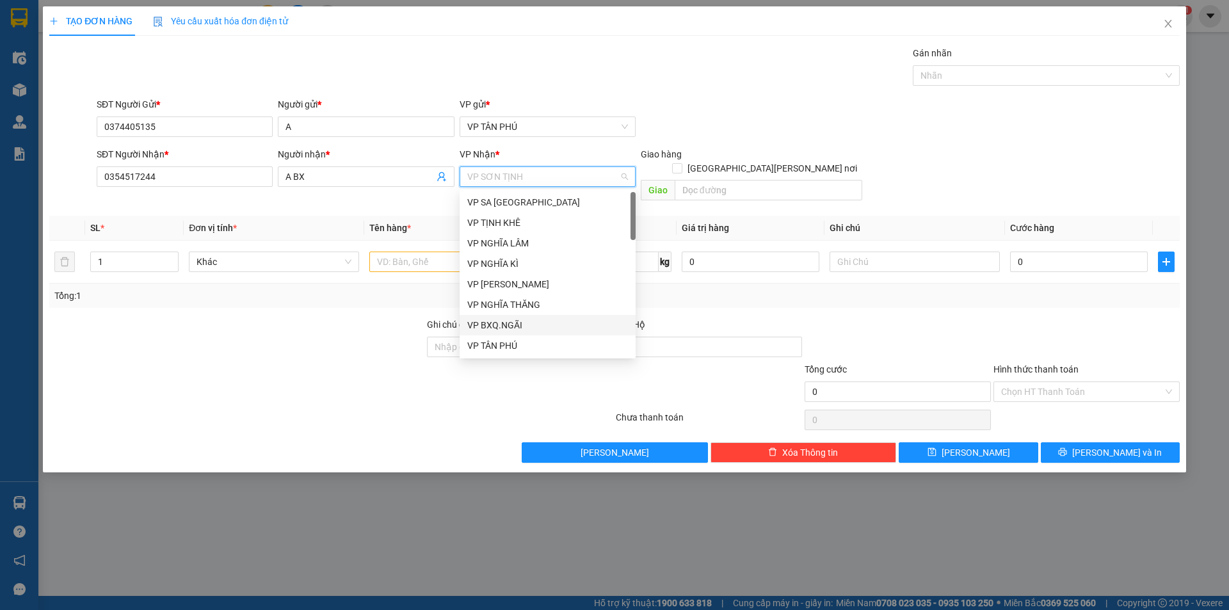
click at [500, 328] on div "VP BXQ.NGÃI" at bounding box center [547, 325] width 161 height 14
click at [500, 337] on input "Ghi chú đơn hàng" at bounding box center [520, 347] width 186 height 20
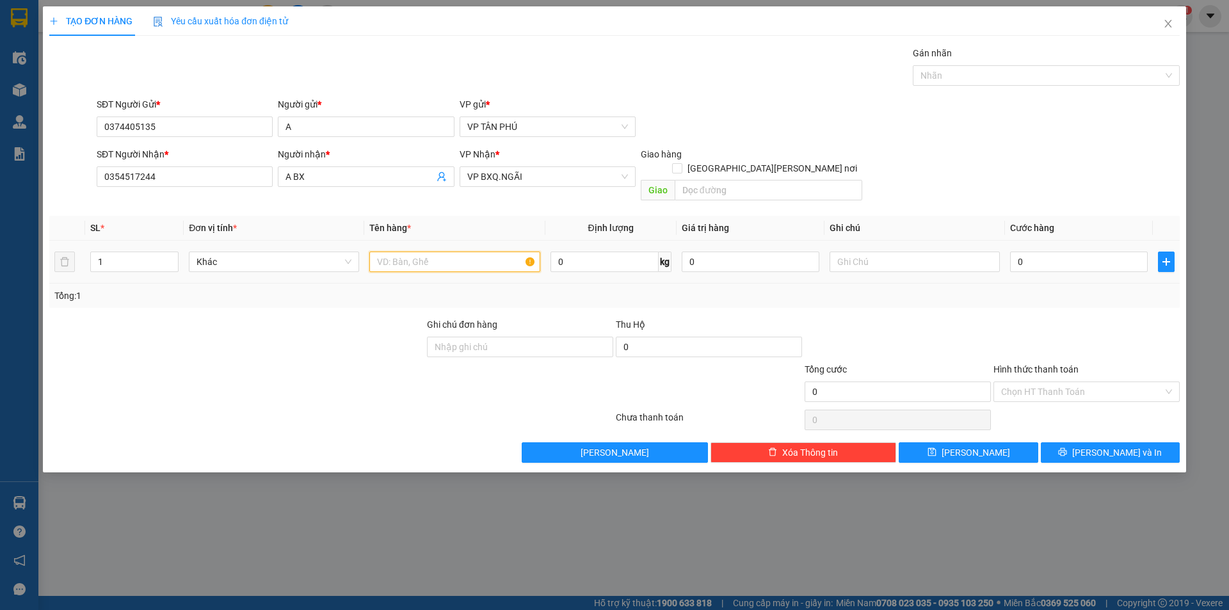
click at [420, 252] on input "text" at bounding box center [454, 262] width 170 height 20
type input "2BAO"
click at [1062, 252] on input "0" at bounding box center [1079, 262] width 138 height 20
type input "2"
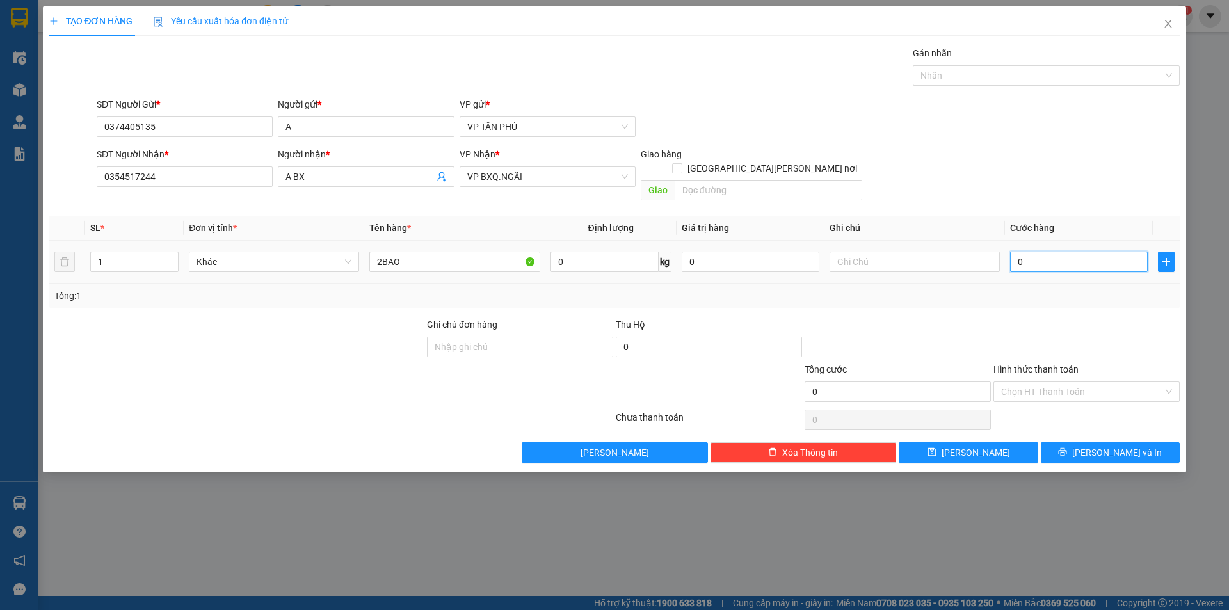
type input "2"
type input "25"
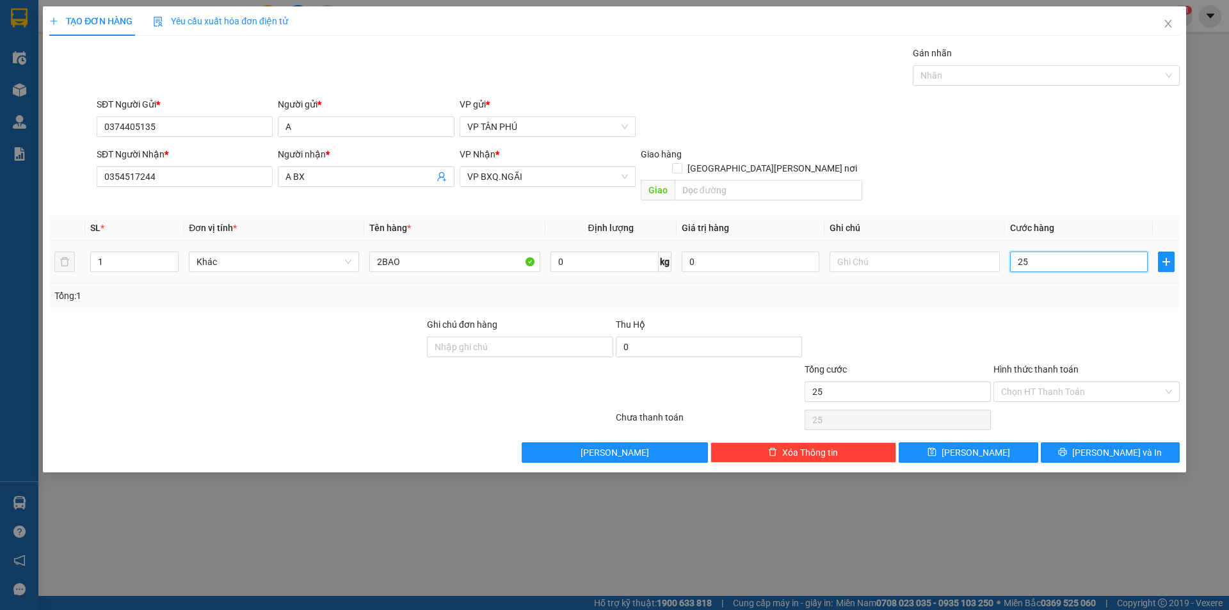
type input "250"
type input "250.000"
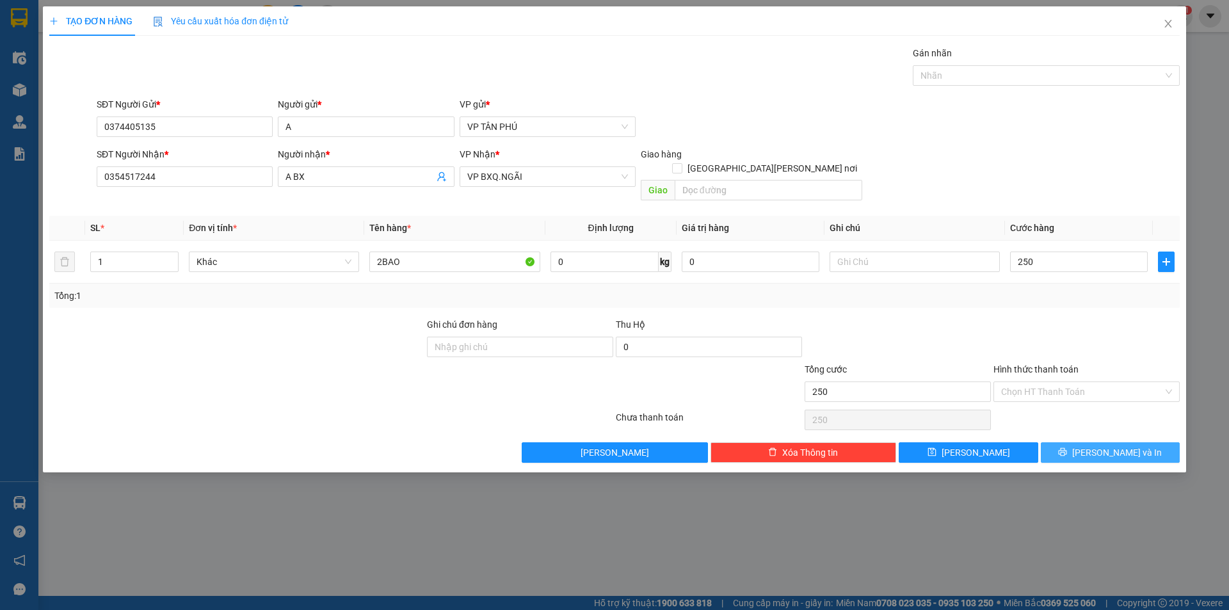
type input "250.000"
click at [1077, 442] on button "[PERSON_NAME] và In" at bounding box center [1110, 452] width 139 height 20
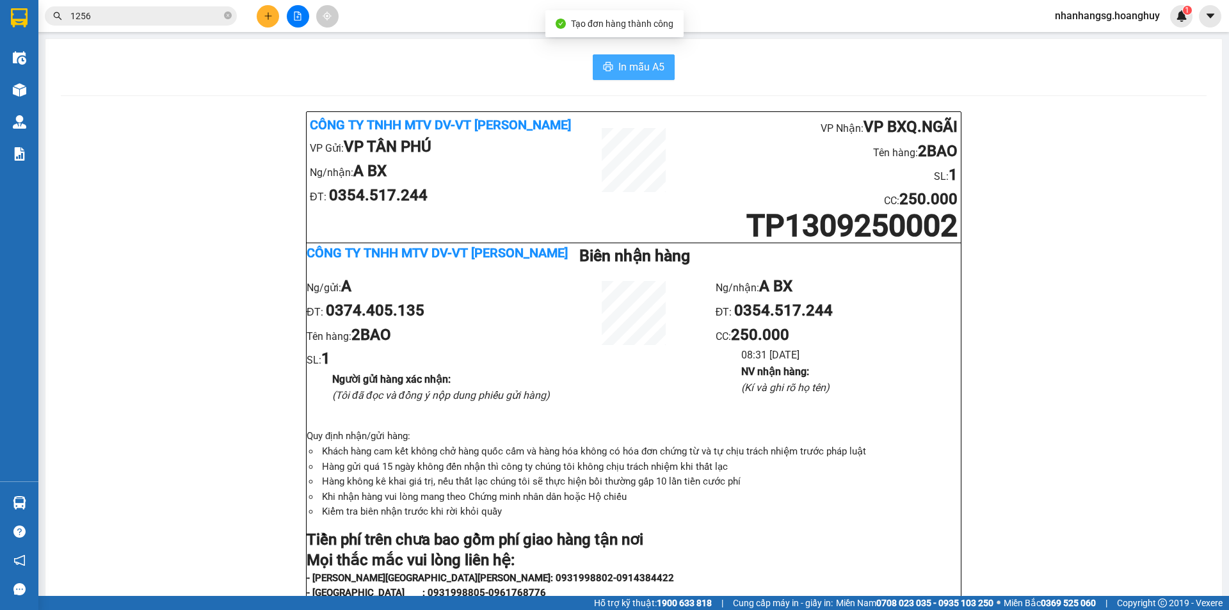
click at [644, 65] on span "In mẫu A5" at bounding box center [641, 67] width 46 height 16
